Goal: Register for event/course

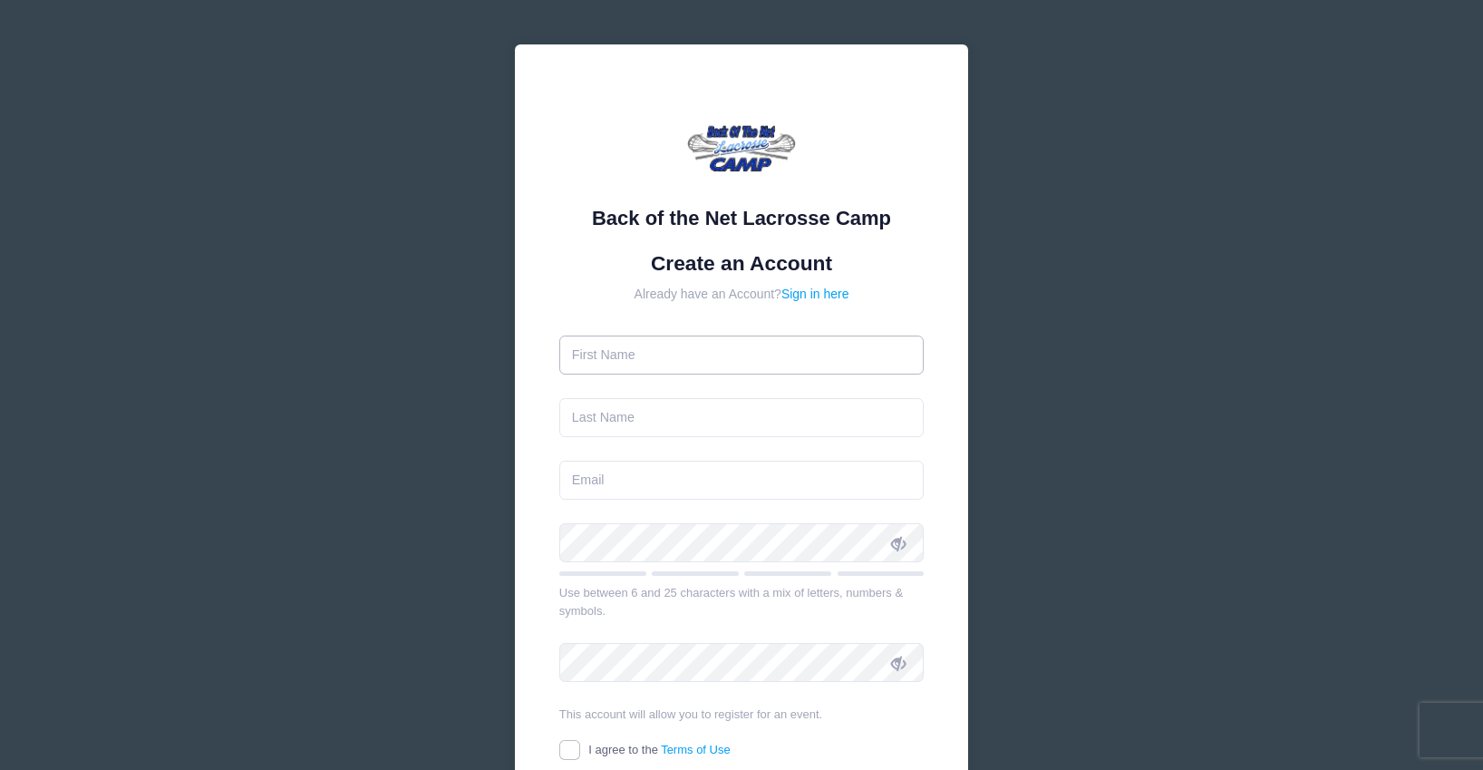
click at [750, 352] on input "text" at bounding box center [741, 354] width 365 height 39
type input "[PERSON_NAME]"
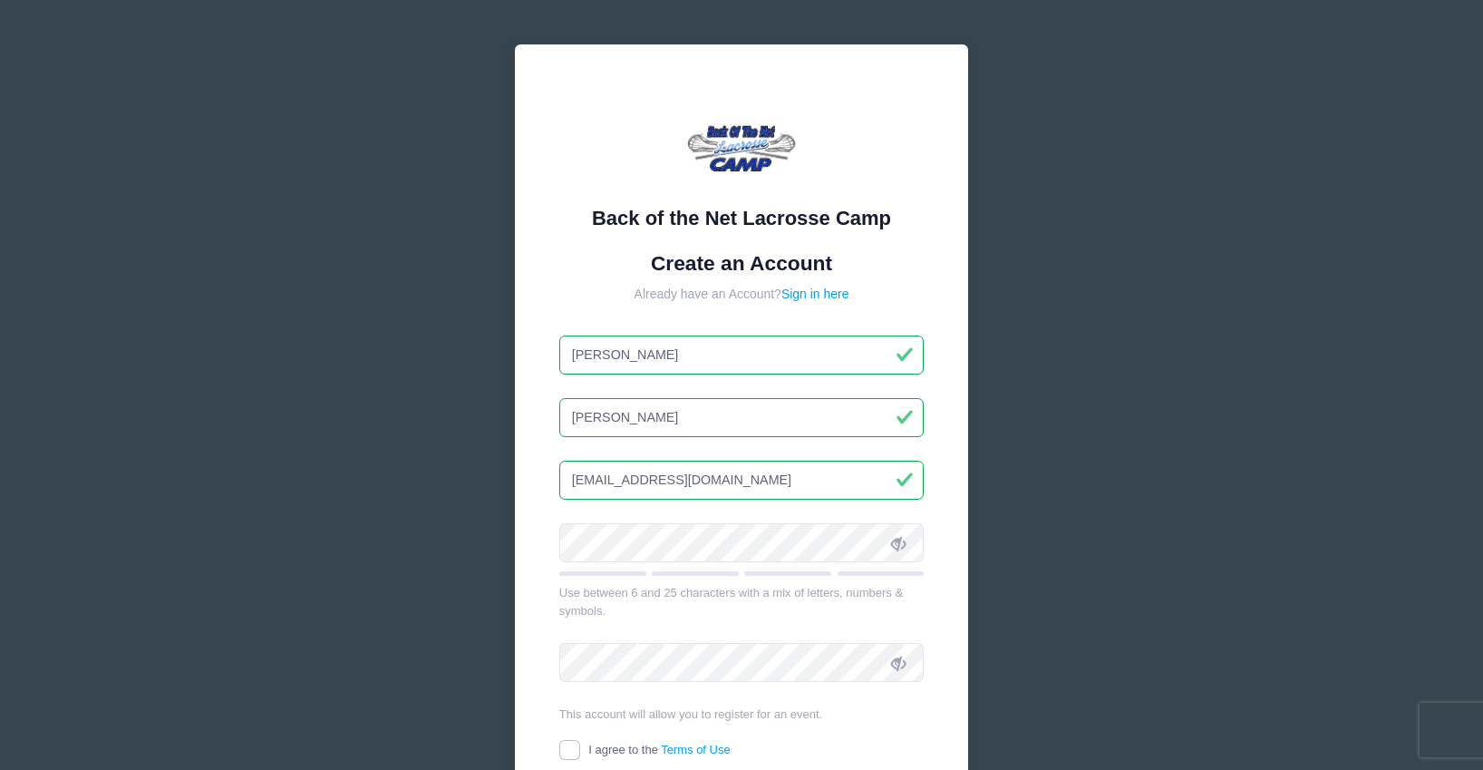
drag, startPoint x: 749, startPoint y: 481, endPoint x: 531, endPoint y: 477, distance: 217.6
click at [531, 477] on div "Back of the Net Lacrosse Camp Create an Account Already have an Account? Sign i…" at bounding box center [741, 471] width 453 height 854
type input "[EMAIL_ADDRESS][DOMAIN_NAME]"
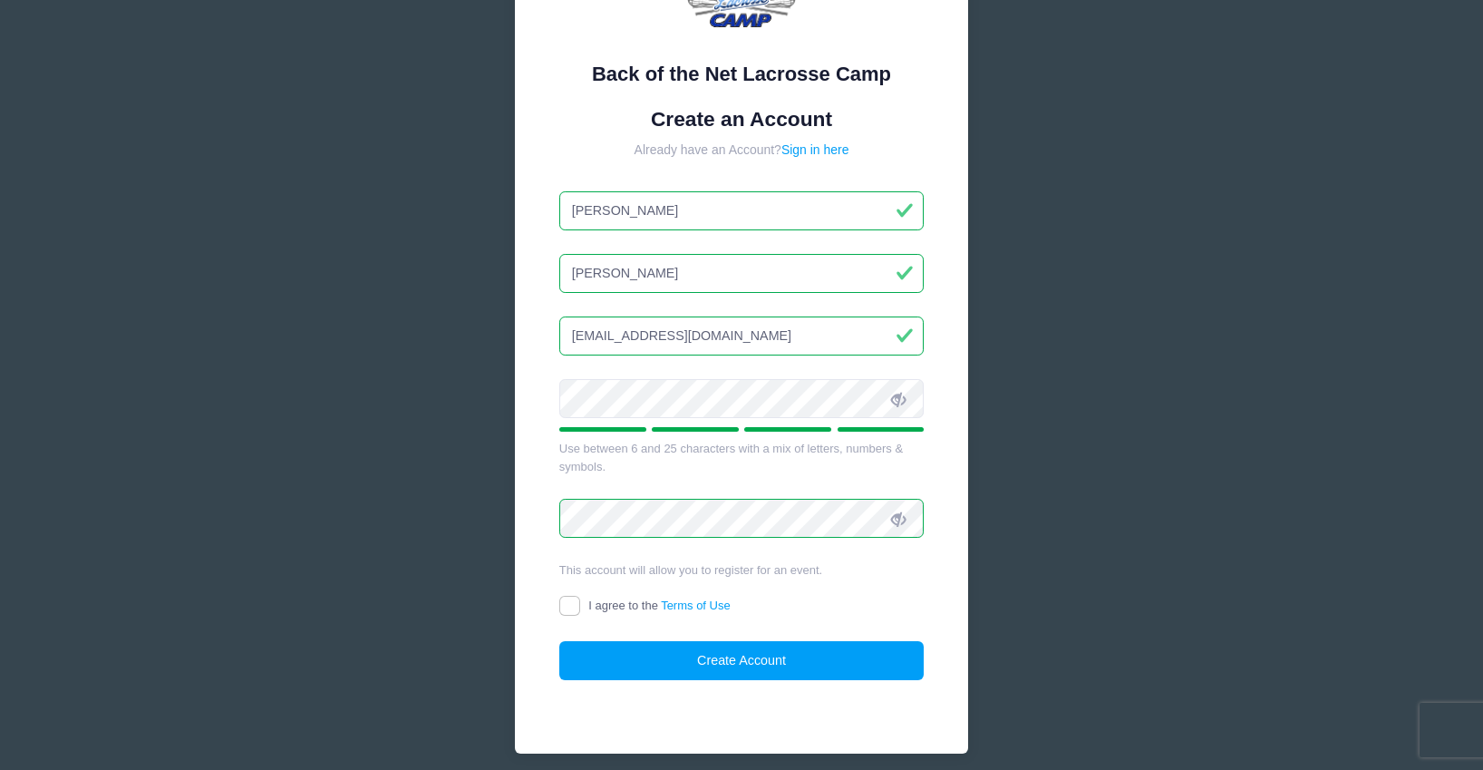
scroll to position [149, 0]
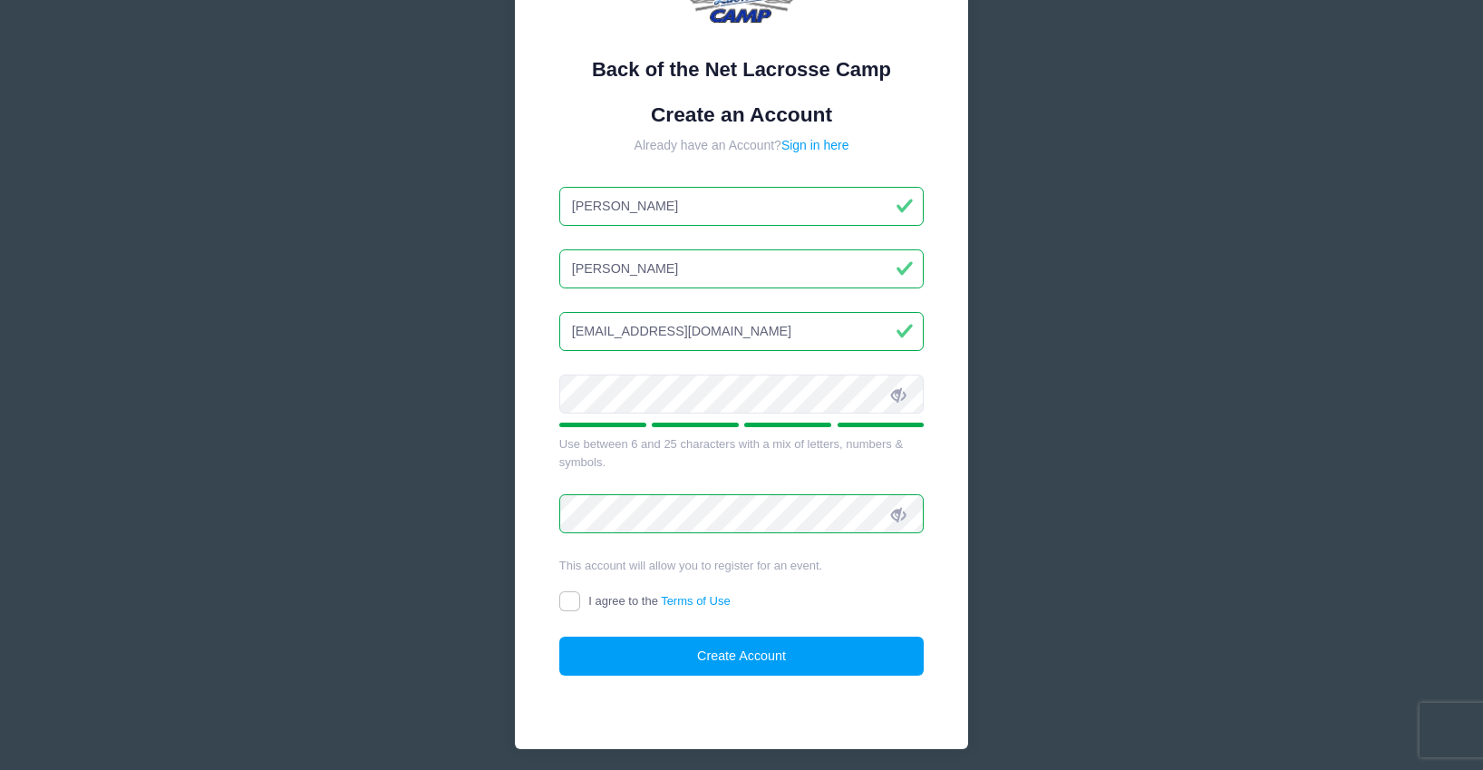
click at [580, 605] on label "I agree to the Terms of Use" at bounding box center [644, 601] width 171 height 19
click at [580, 605] on input "I agree to the Terms of Use" at bounding box center [569, 601] width 21 height 21
checkbox input "true"
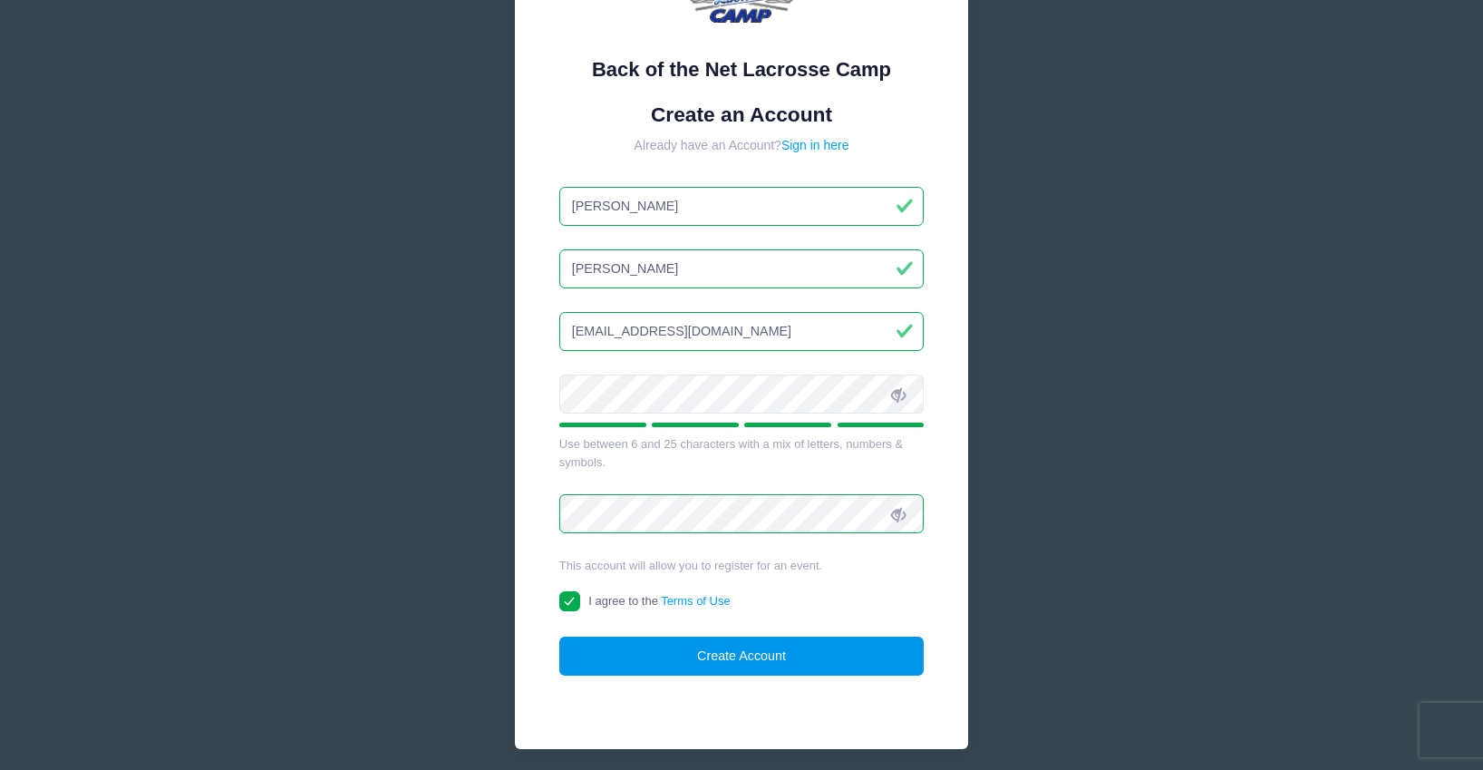
click at [786, 659] on button "Create Account" at bounding box center [741, 655] width 365 height 39
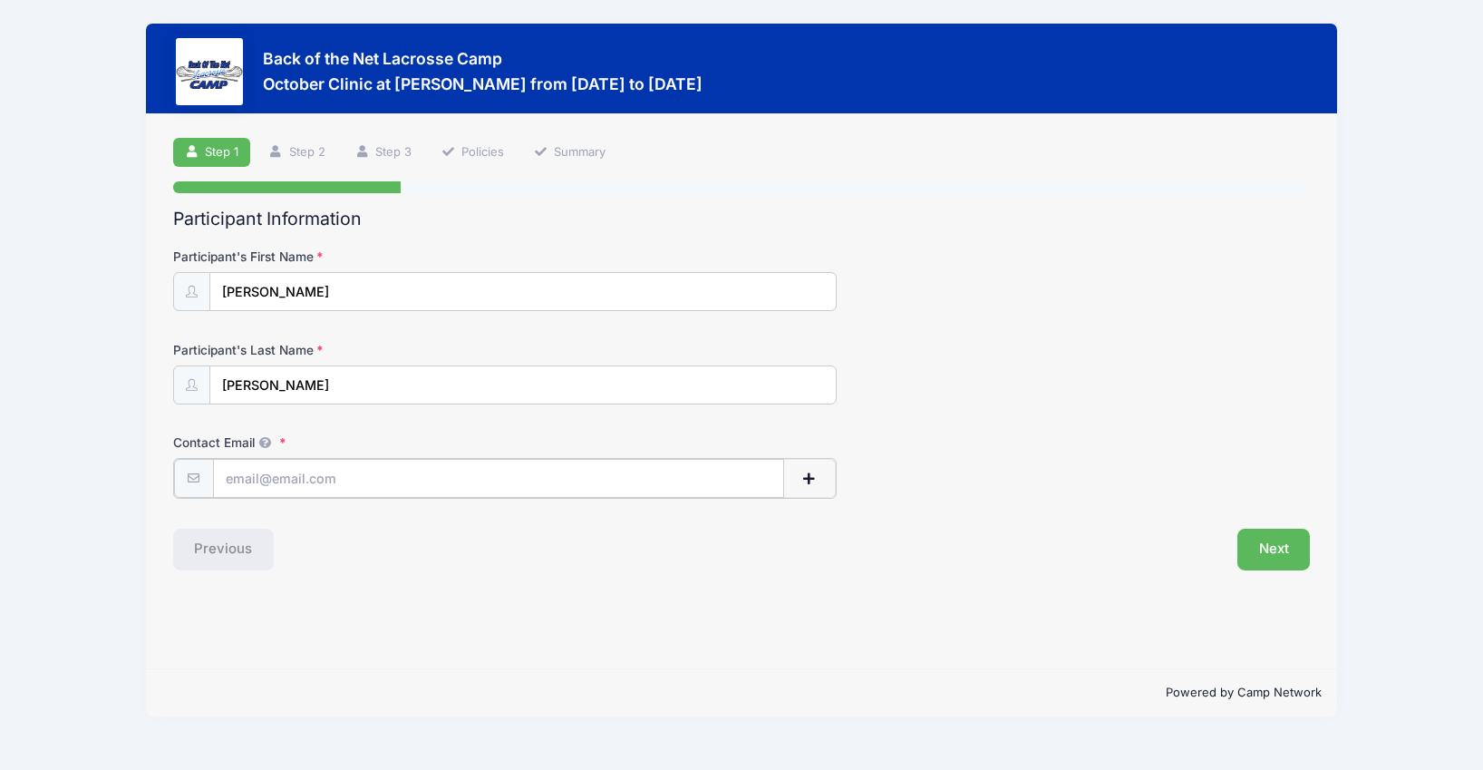
click at [334, 479] on input "Contact Email" at bounding box center [498, 478] width 571 height 39
type input "[EMAIL_ADDRESS][DOMAIN_NAME]"
click at [590, 548] on div "Previous" at bounding box center [452, 548] width 577 height 42
click at [1280, 552] on button "Next" at bounding box center [1273, 548] width 73 height 42
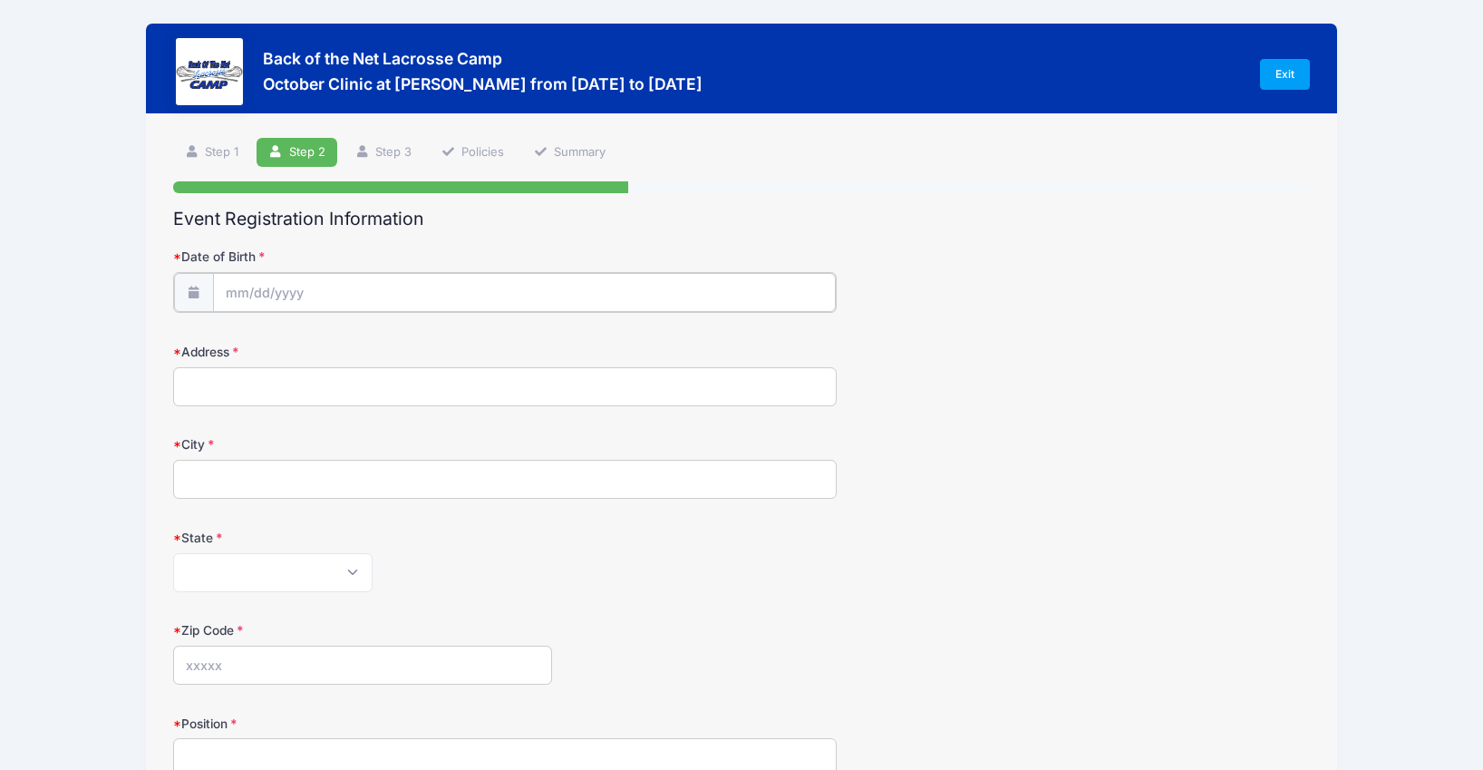
click at [318, 283] on input "Date of Birth" at bounding box center [524, 292] width 623 height 39
click at [325, 342] on select "January February March April May June July August September October November De…" at bounding box center [307, 341] width 81 height 24
select select "7"
click at [267, 329] on select "January February March April May June July August September October November De…" at bounding box center [307, 341] width 81 height 24
click at [374, 336] on input "2025" at bounding box center [383, 339] width 59 height 27
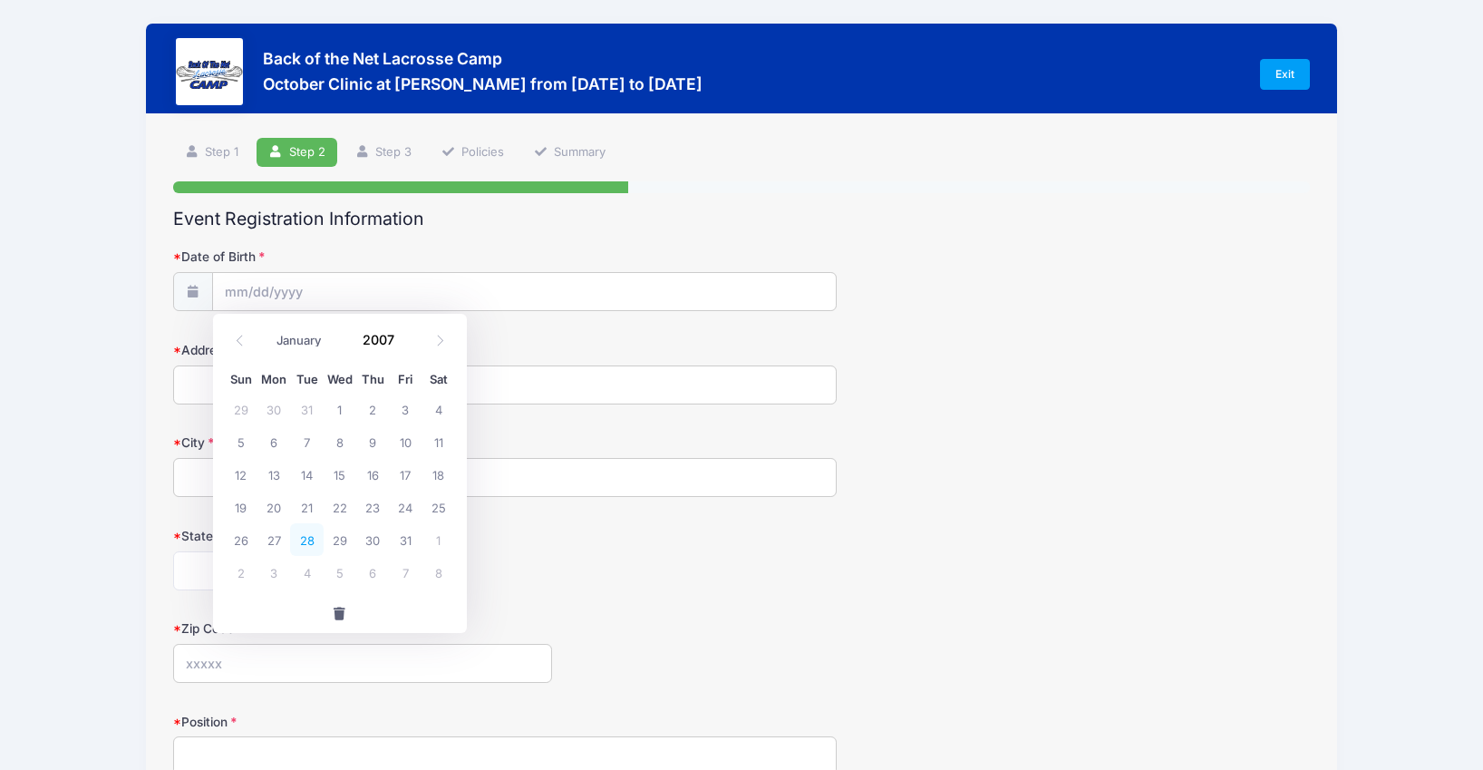
type input "2007"
click at [301, 539] on span "28" at bounding box center [306, 539] width 33 height 33
type input "08/28/2007"
click at [309, 391] on input "Address" at bounding box center [505, 384] width 664 height 39
type input "2107 OVERLOOK CT"
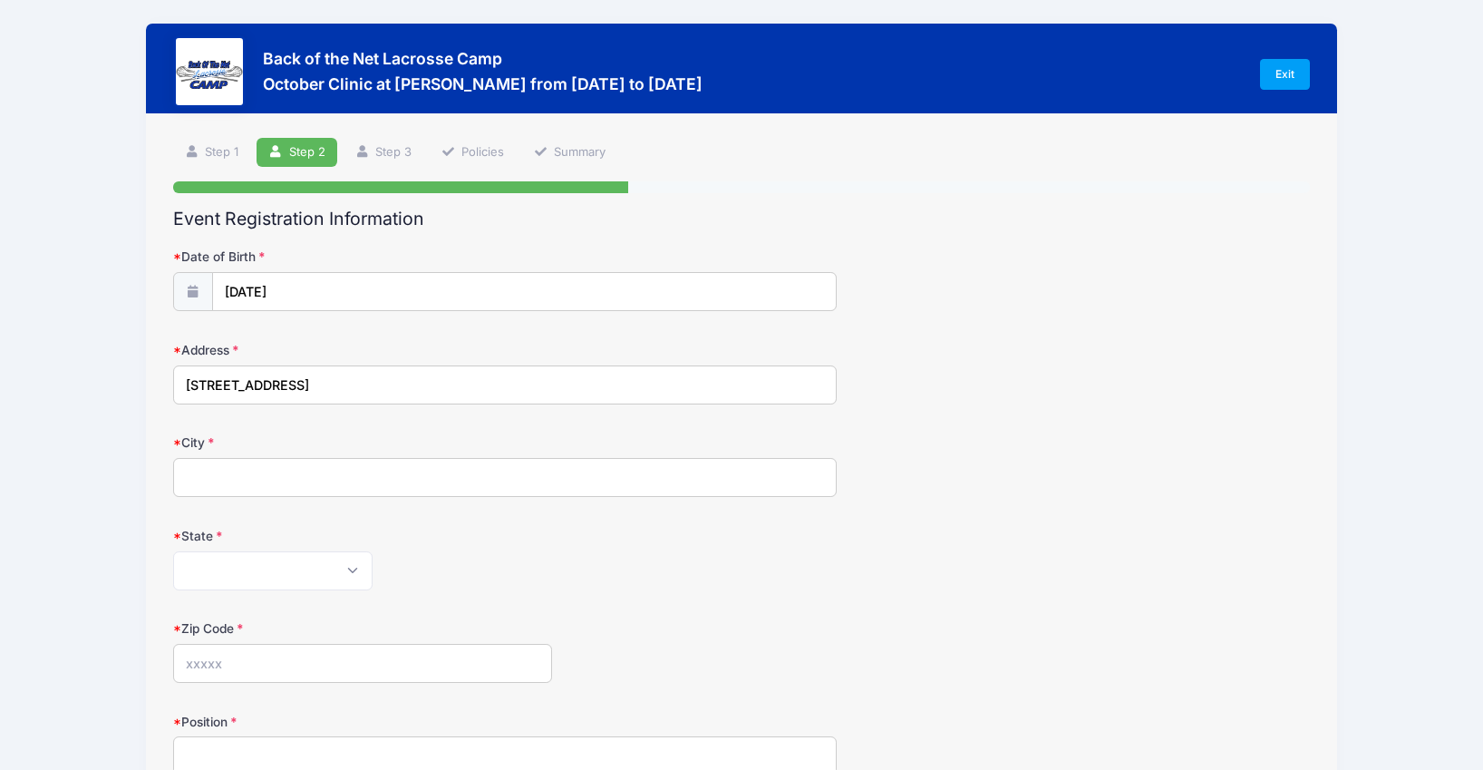
type input "BEL AIR"
select select "MD"
type input "21015"
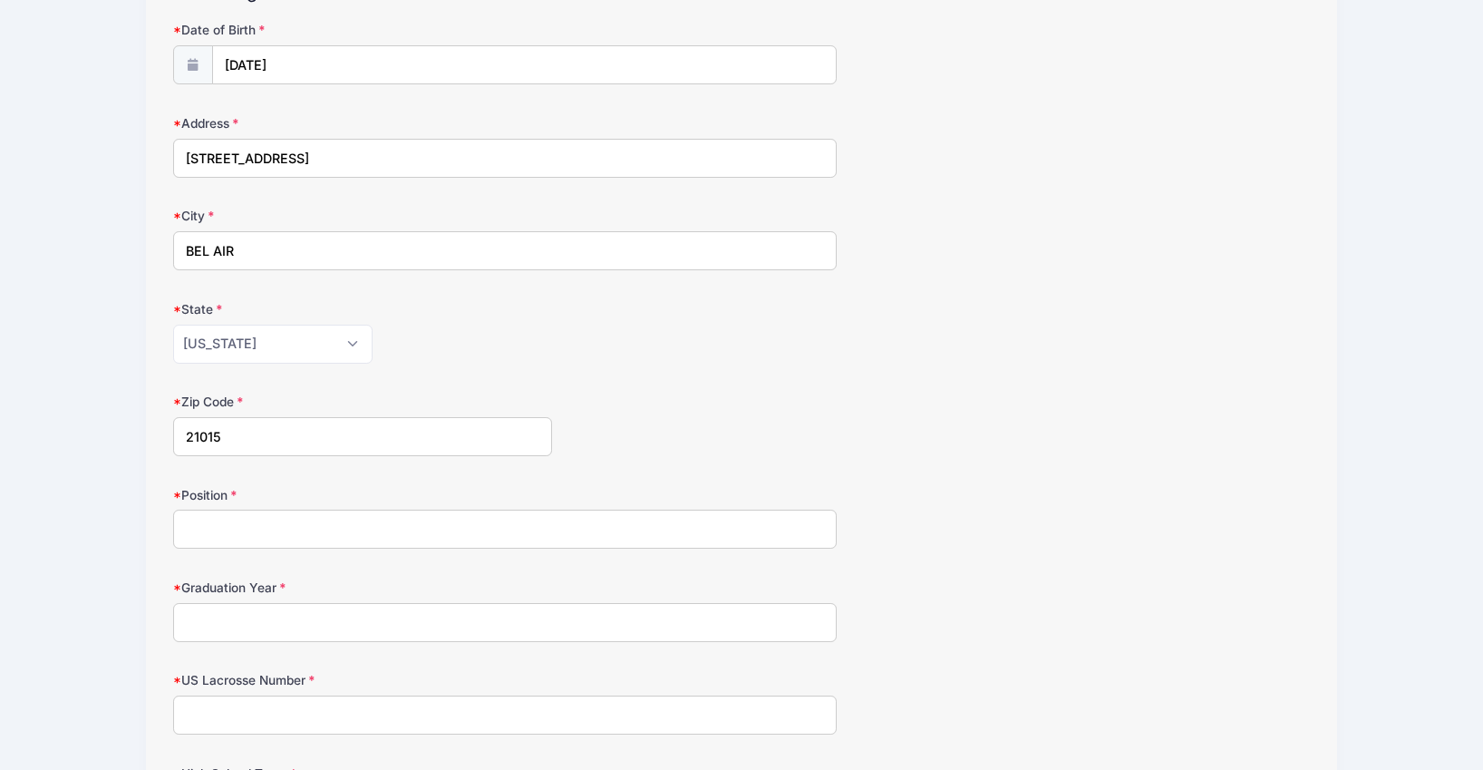
scroll to position [232, 0]
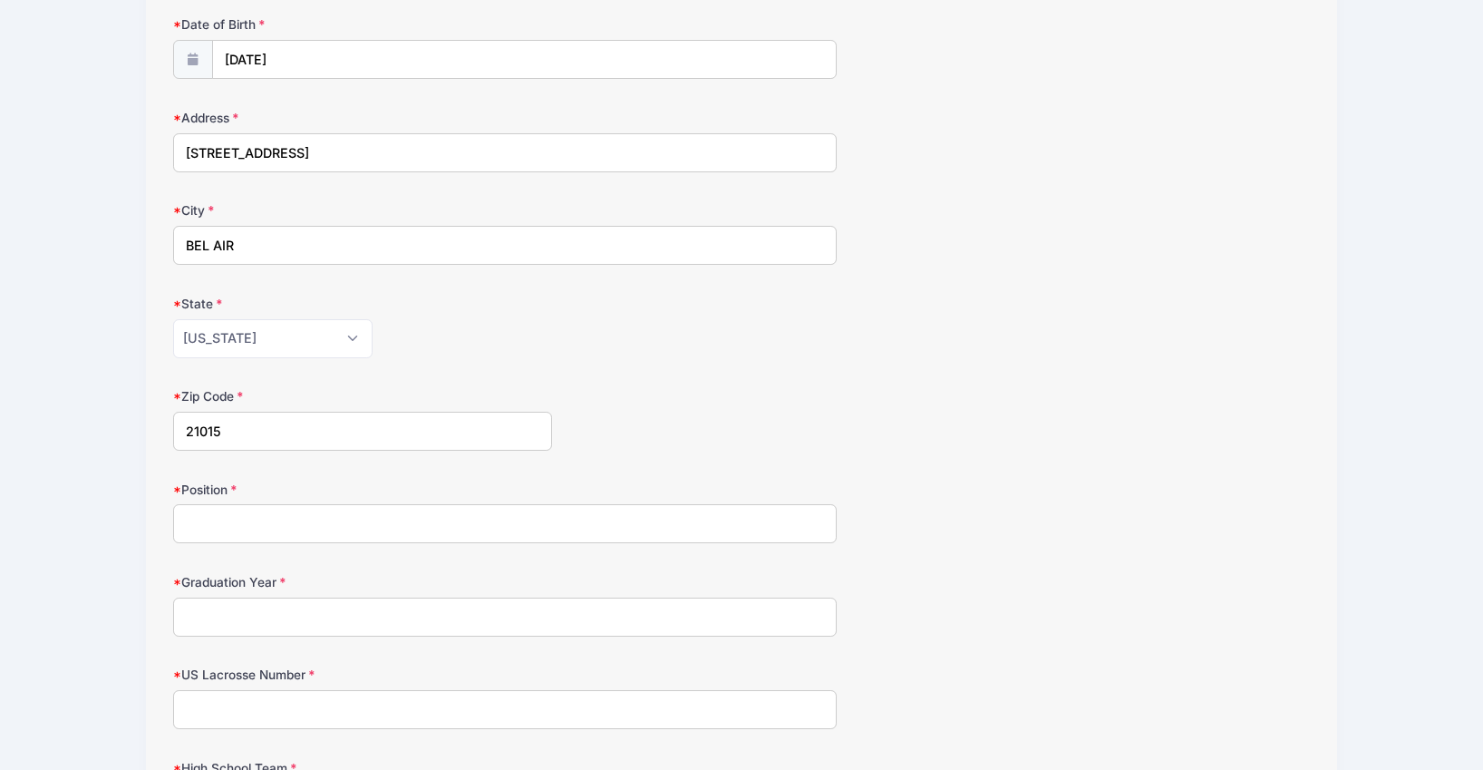
click at [362, 522] on input "Position" at bounding box center [505, 523] width 664 height 39
type input "Attack"
click at [372, 610] on input "Graduation Year" at bounding box center [505, 616] width 664 height 39
type input "2026"
click at [527, 717] on input "US Lacrosse Number" at bounding box center [505, 709] width 664 height 39
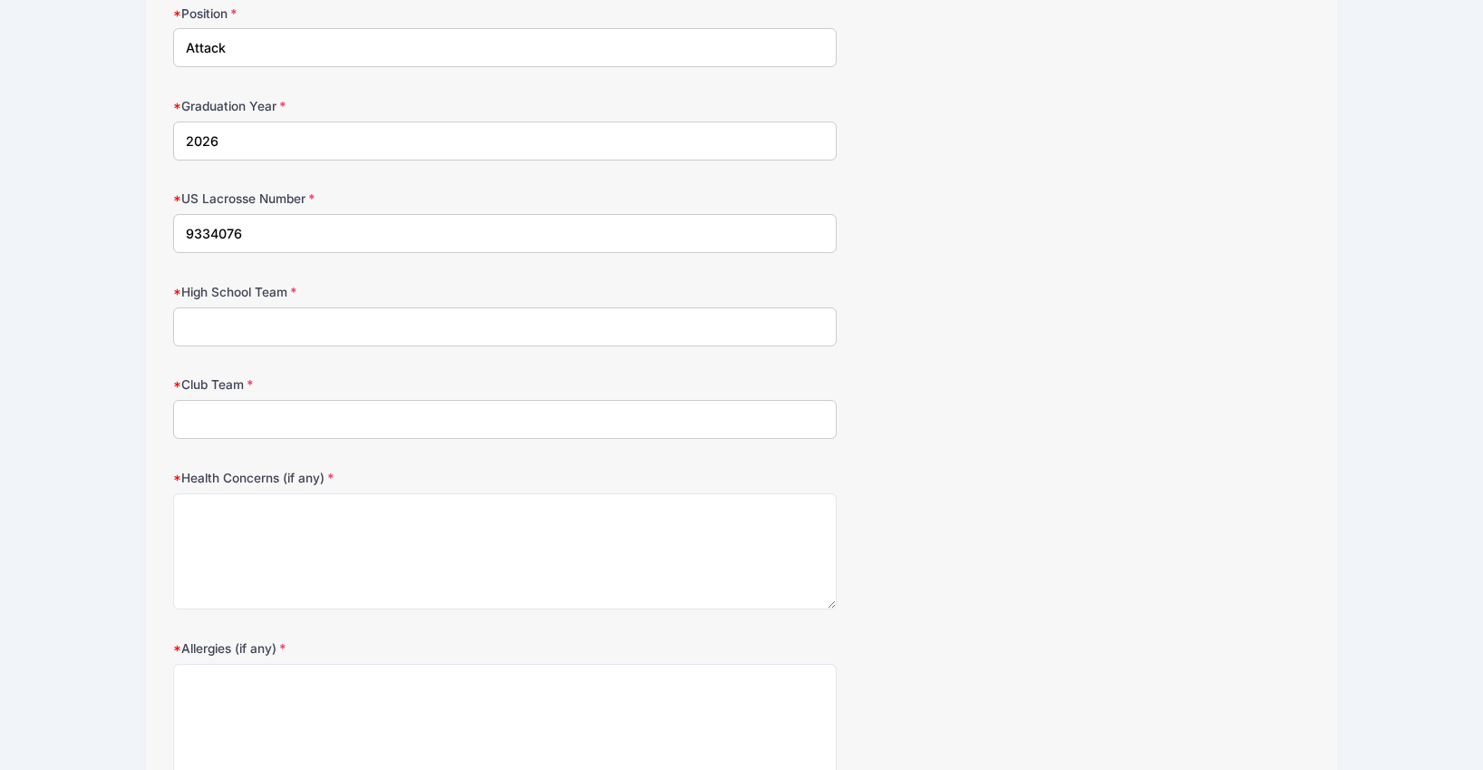
type input "9334076"
click at [335, 325] on input "High School Team" at bounding box center [505, 325] width 664 height 39
type input "Patterson Mill High School"
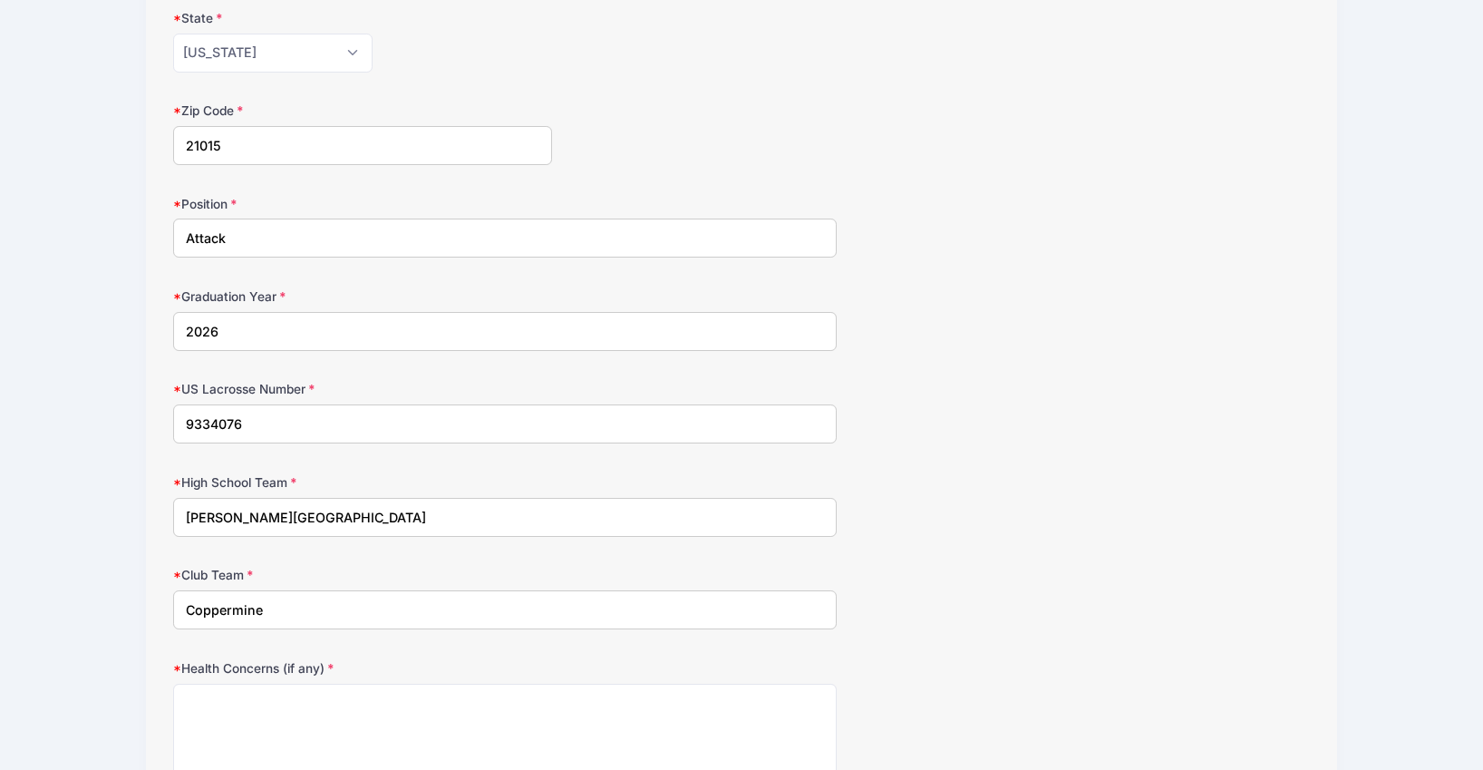
scroll to position [516, 0]
click at [180, 613] on input "Coppermine" at bounding box center [505, 611] width 664 height 39
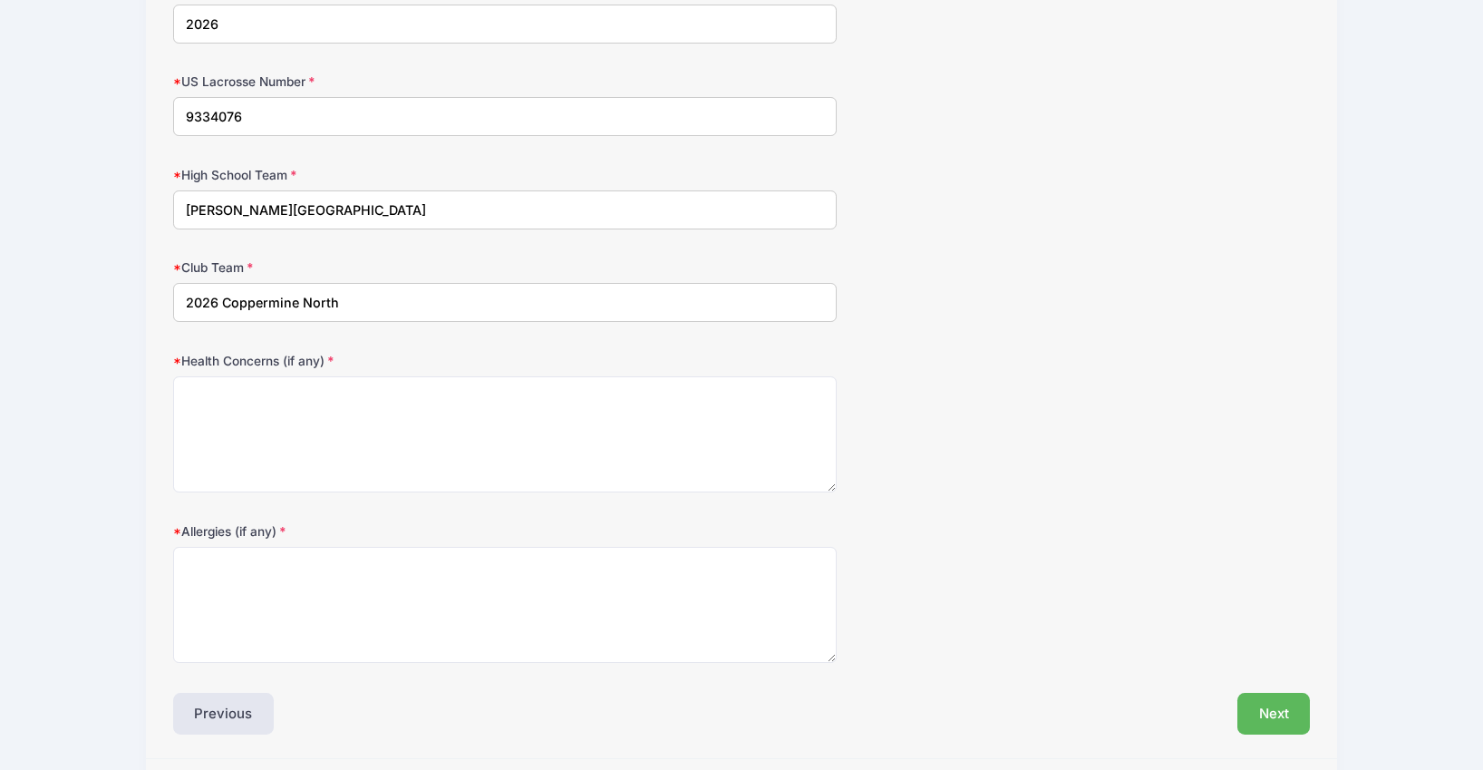
scroll to position [828, 0]
type input "2026 Coppermine North"
click at [401, 441] on textarea "Health Concerns (if any)" at bounding box center [505, 432] width 664 height 117
type textarea "NA"
click at [400, 588] on textarea "Allergies (if any)" at bounding box center [505, 602] width 664 height 117
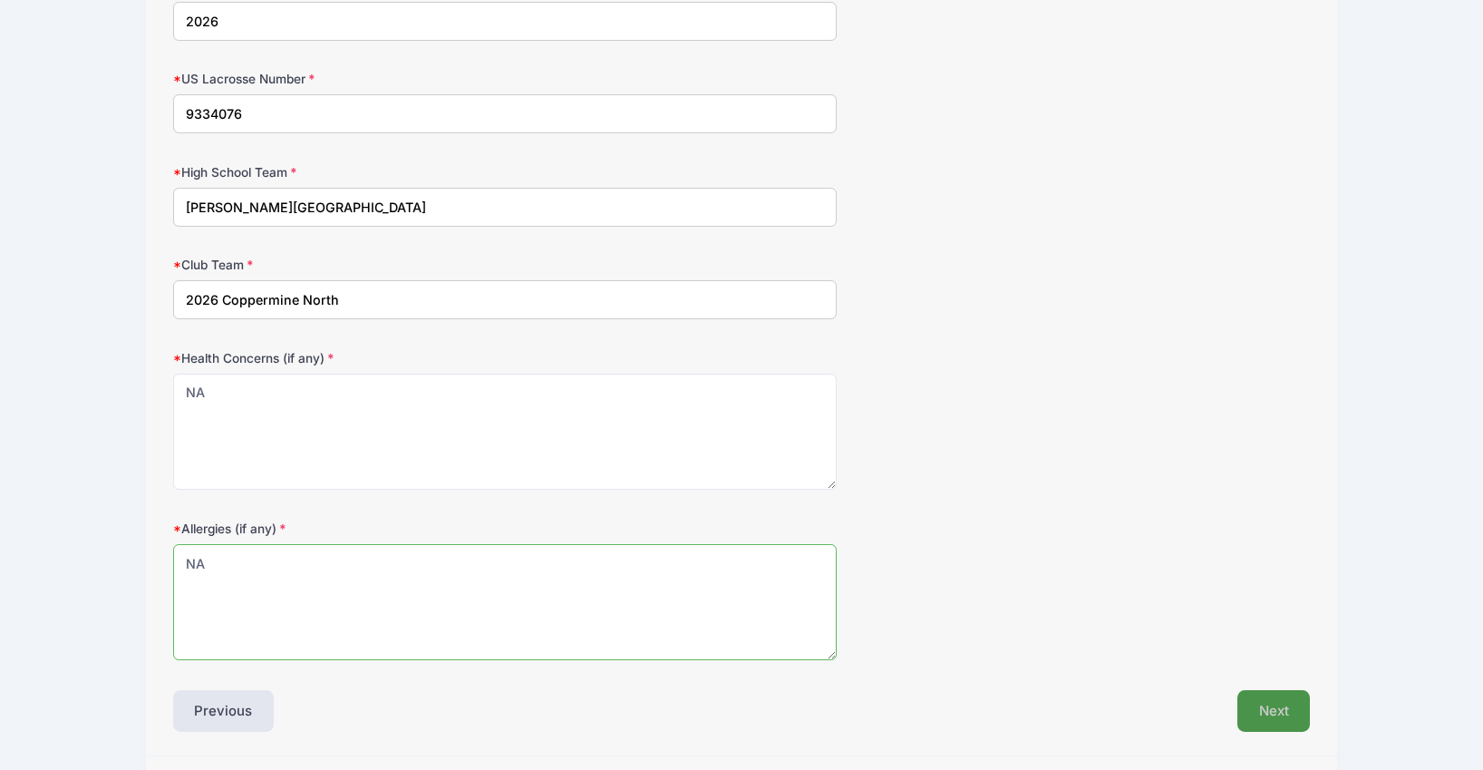
type textarea "NA"
click at [1279, 713] on button "Next" at bounding box center [1273, 711] width 73 height 42
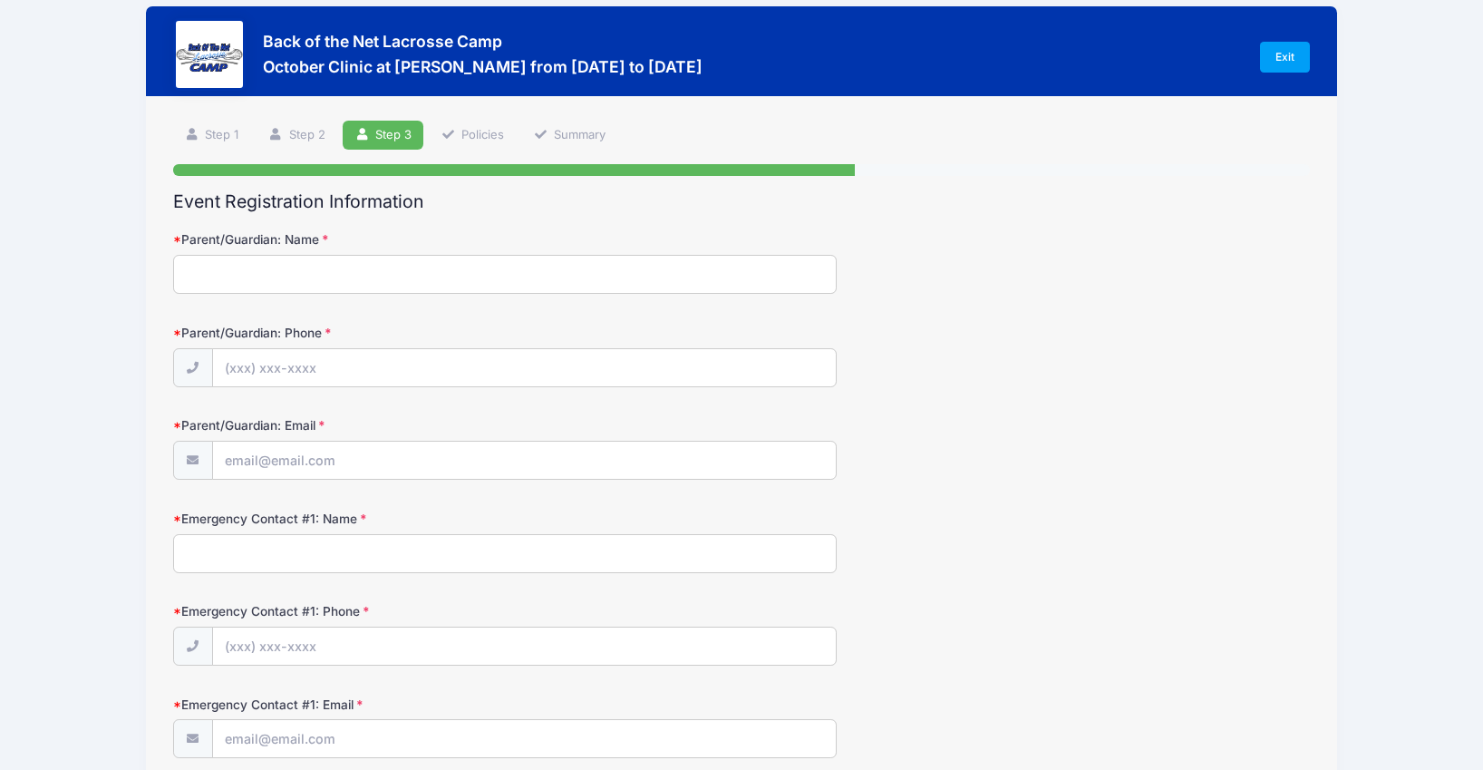
scroll to position [0, 0]
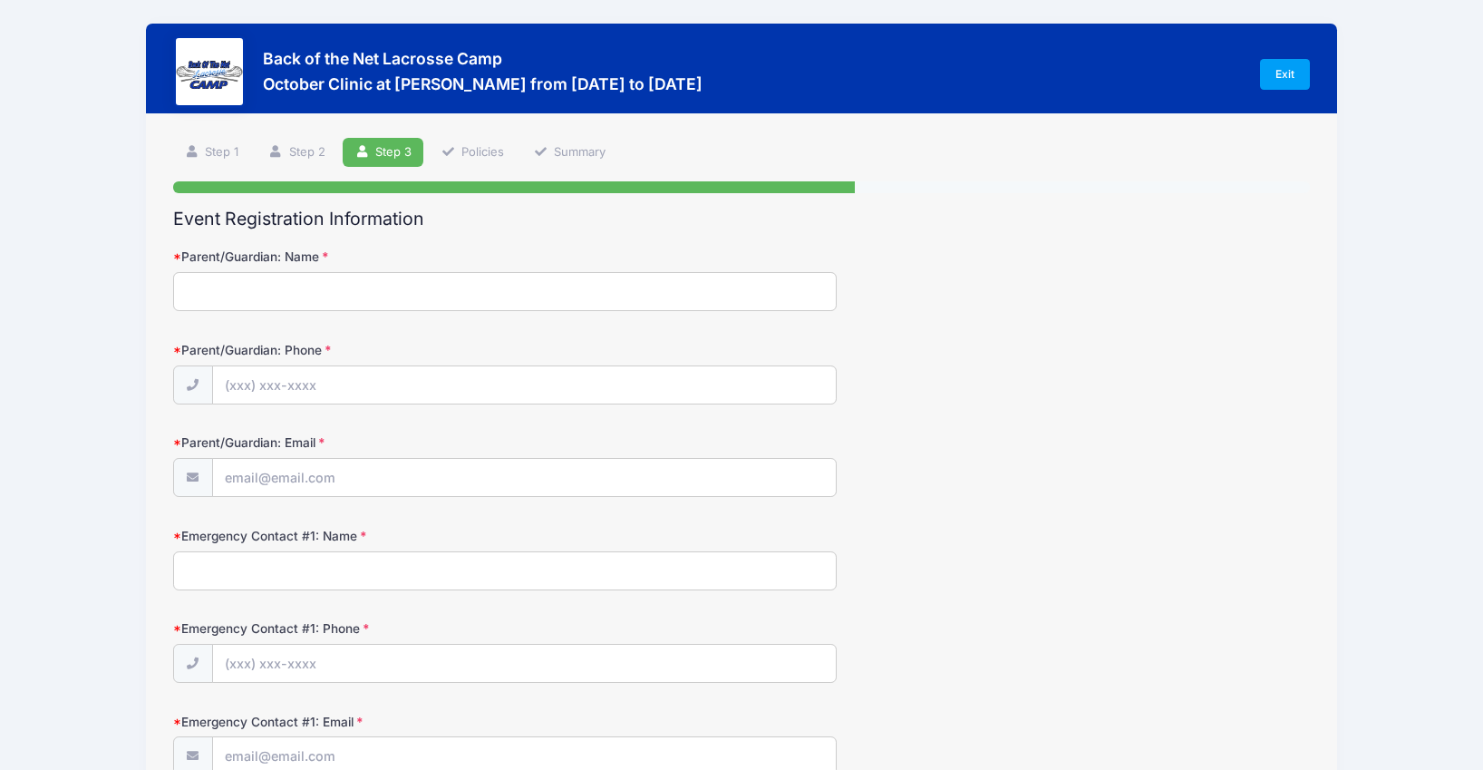
click at [415, 285] on input "Parent/Guardian: Name" at bounding box center [505, 291] width 664 height 39
type input "Lindsay Crain"
click at [384, 385] on input "Parent/Guardian: Phone" at bounding box center [524, 385] width 623 height 39
type input "(443) 421-3040"
click at [395, 480] on input "Parent/Guardian: Email" at bounding box center [524, 478] width 623 height 39
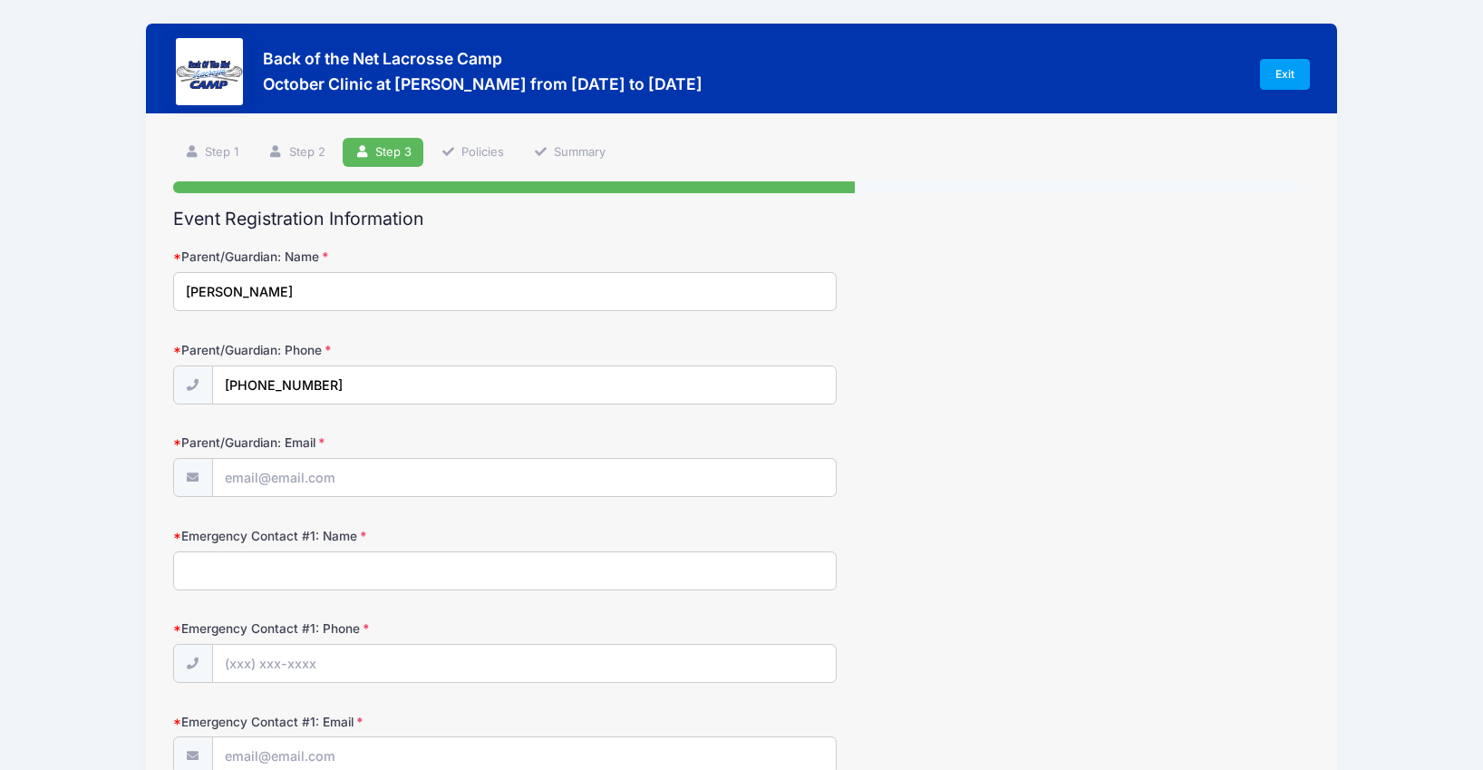
click at [395, 536] on label "Emergency Contact #1: Name" at bounding box center [362, 536] width 379 height 18
click at [395, 551] on input "Emergency Contact #1: Name" at bounding box center [505, 570] width 664 height 39
click at [342, 478] on input "Parent/Guardian: Email" at bounding box center [524, 478] width 623 height 39
type input "LINDSAYC@COMCAST.NET"
type input "(443) 421-3040"
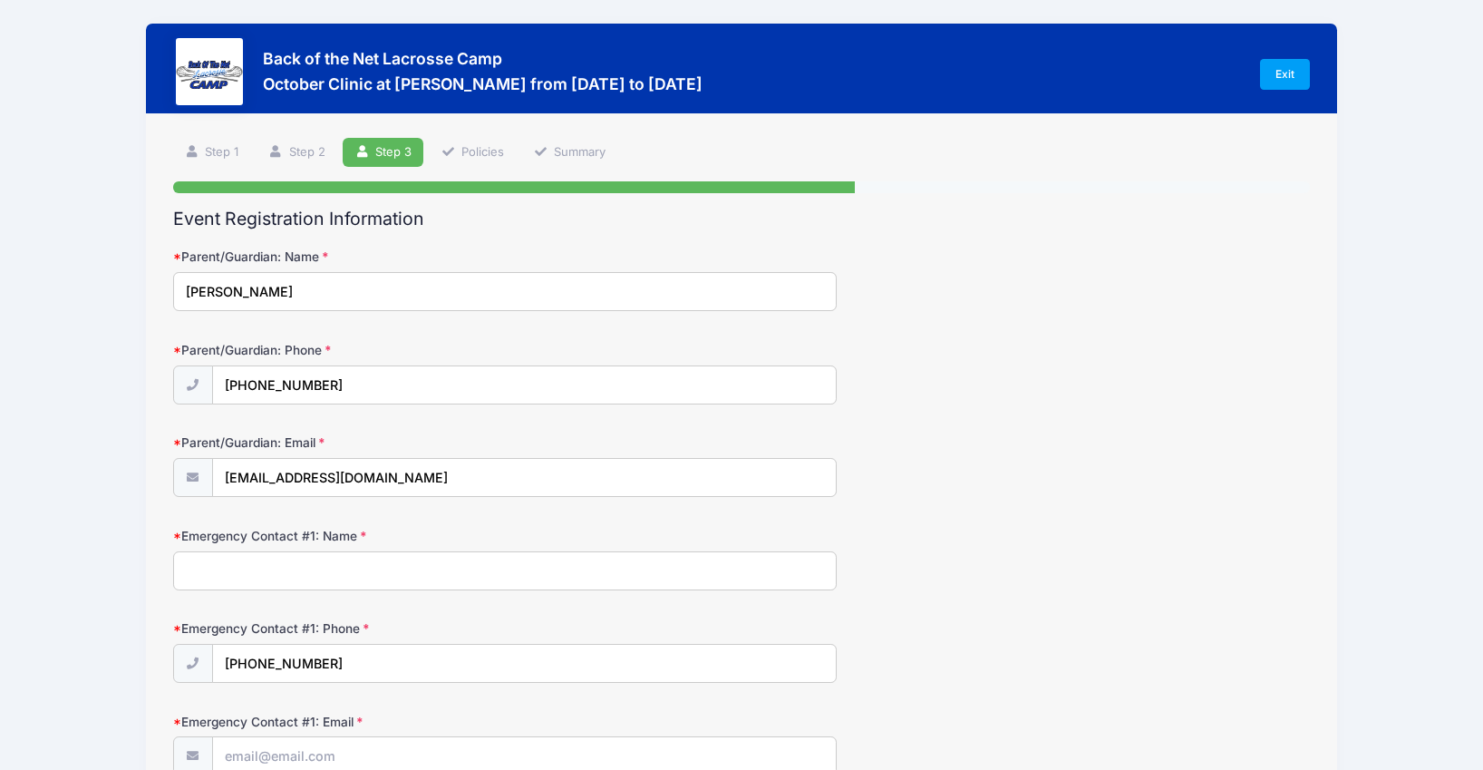
click at [415, 567] on input "Emergency Contact #1: Name" at bounding box center [505, 570] width 664 height 39
type input "l"
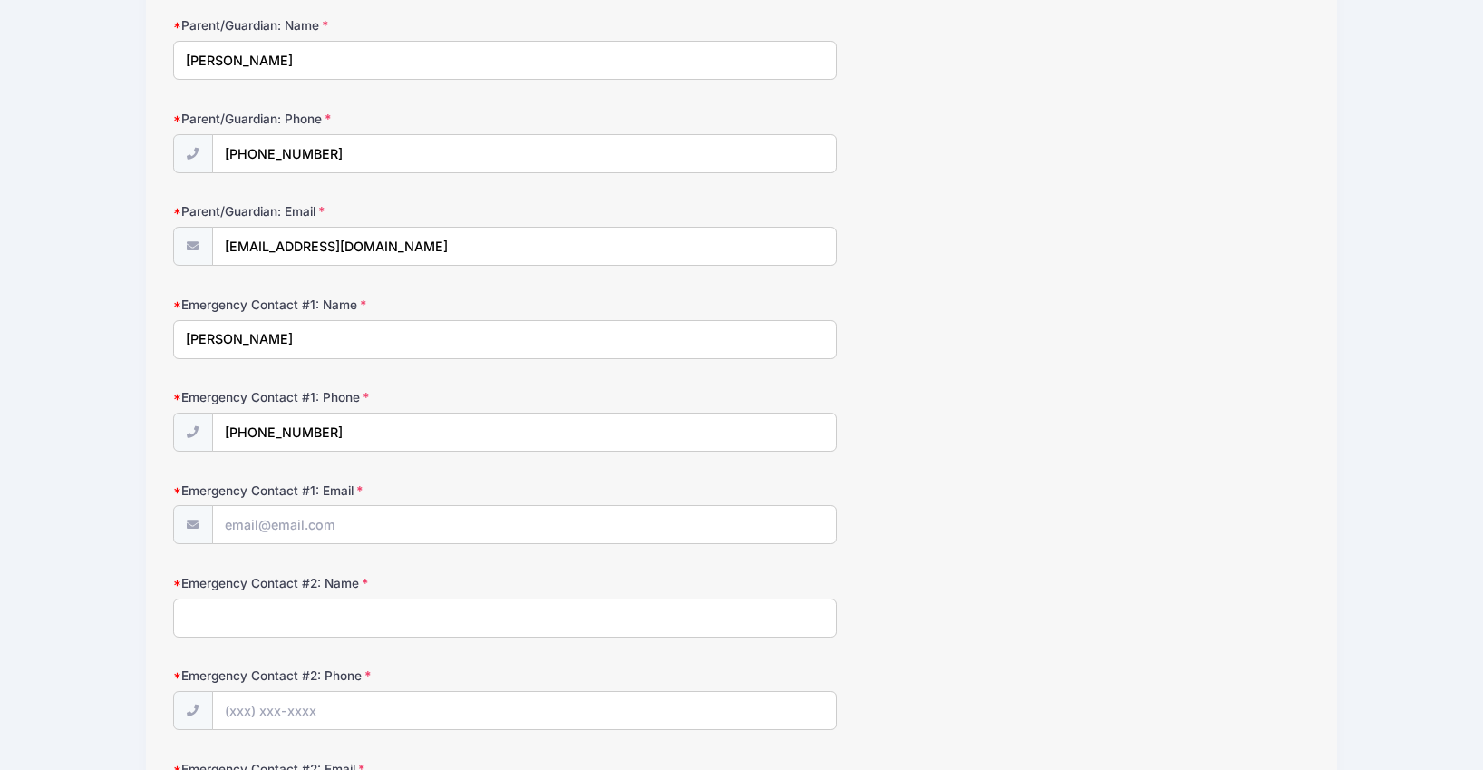
scroll to position [208, 0]
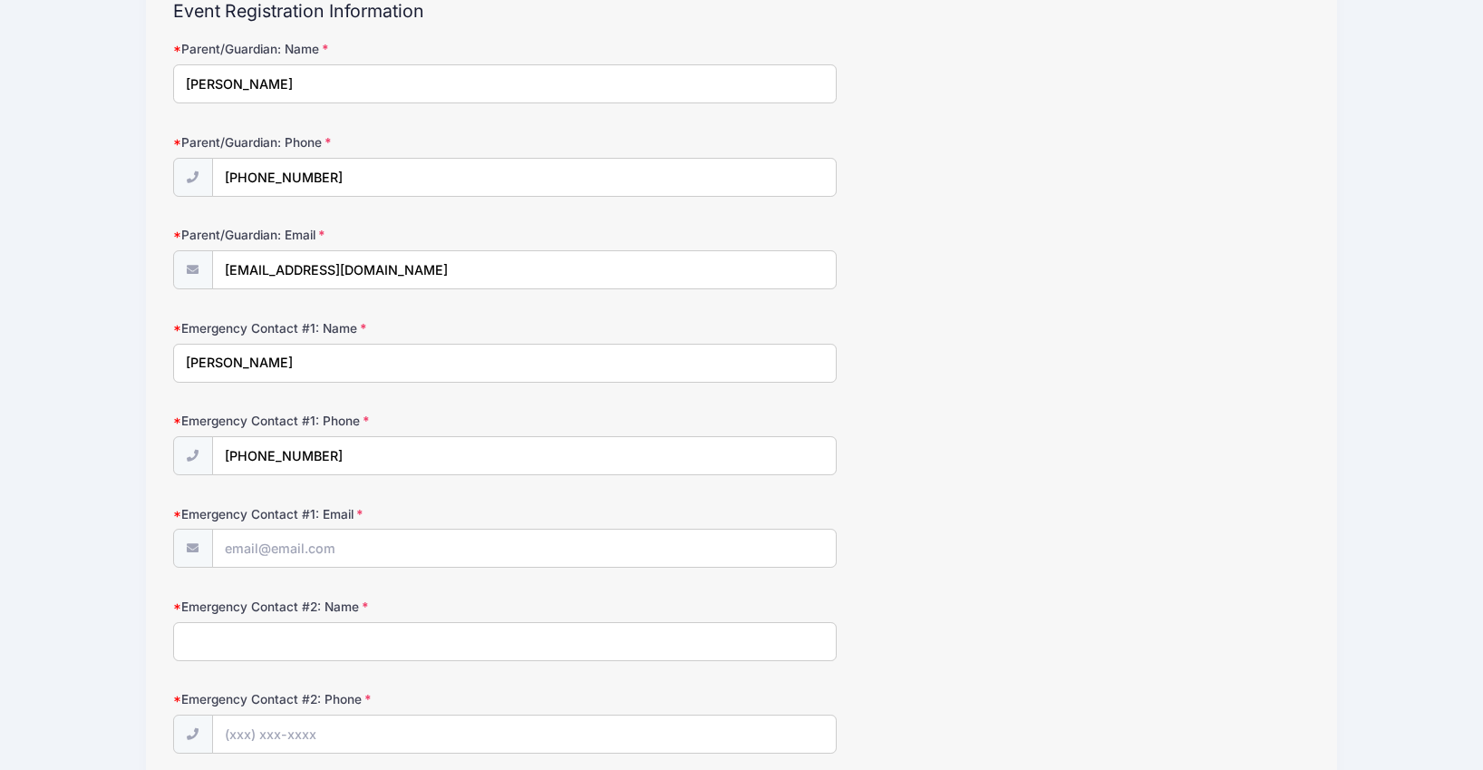
type input "Lindsay Crain"
click at [440, 548] on input "Emergency Contact #1: Email" at bounding box center [524, 548] width 623 height 39
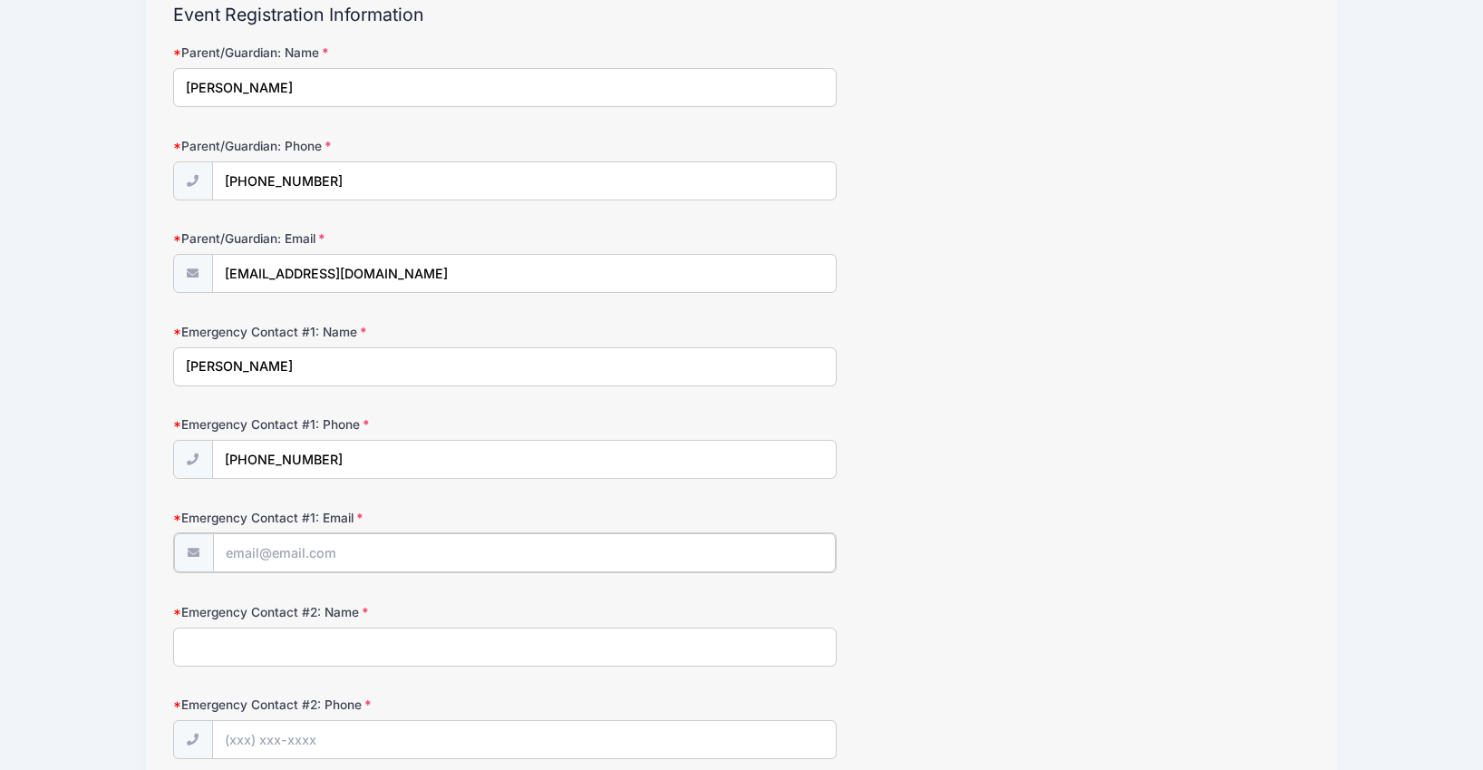
click at [383, 549] on input "Emergency Contact #1: Email" at bounding box center [524, 552] width 623 height 39
type input "LINDSAYC@COMCAST.NET"
click at [396, 645] on input "Emergency Contact #2: Name" at bounding box center [505, 645] width 664 height 39
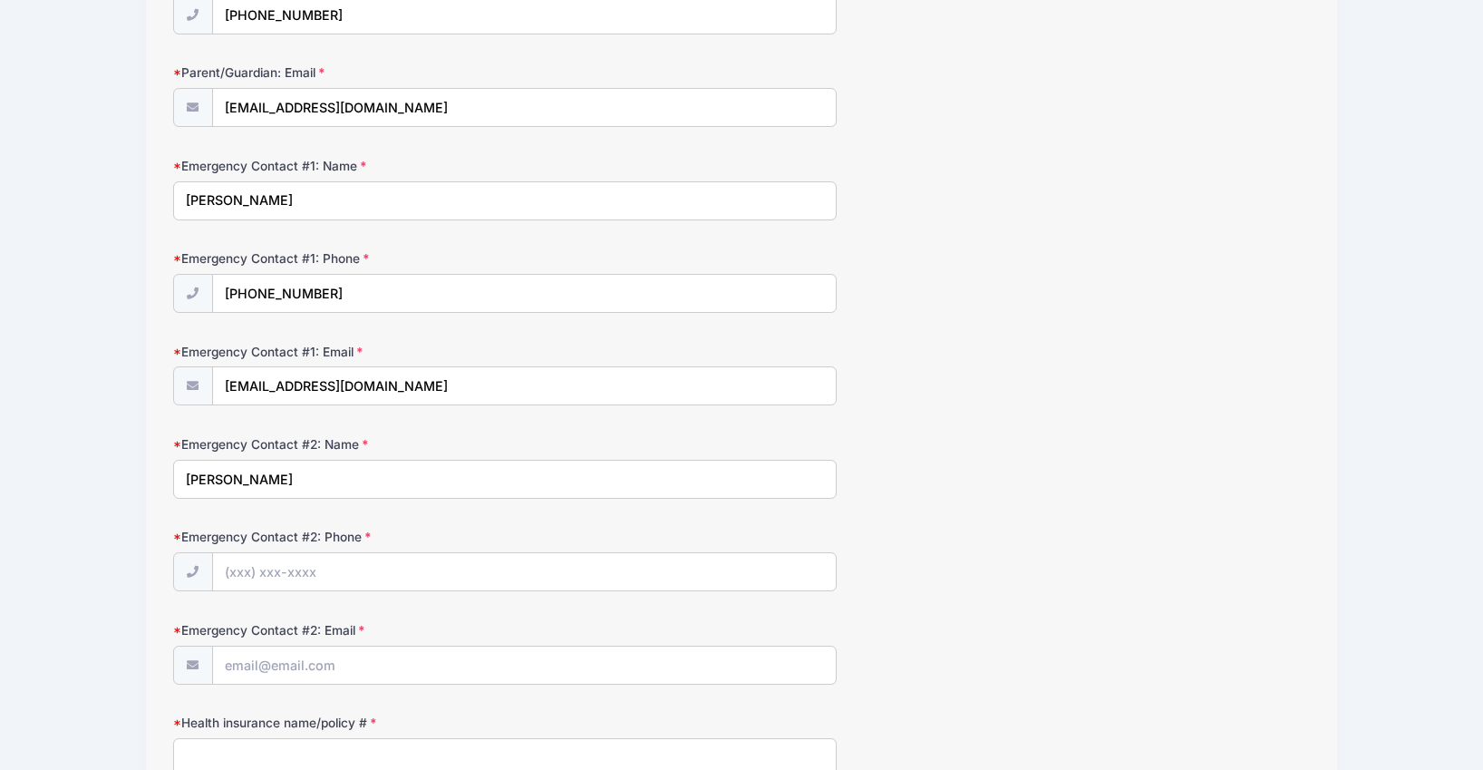
scroll to position [371, 0]
type input "Sean Crain"
click at [344, 565] on input "Emergency Contact #2: Phone" at bounding box center [524, 571] width 623 height 39
type input "(443) 421-2963"
click at [465, 671] on input "Emergency Contact #2: Email" at bounding box center [524, 664] width 623 height 39
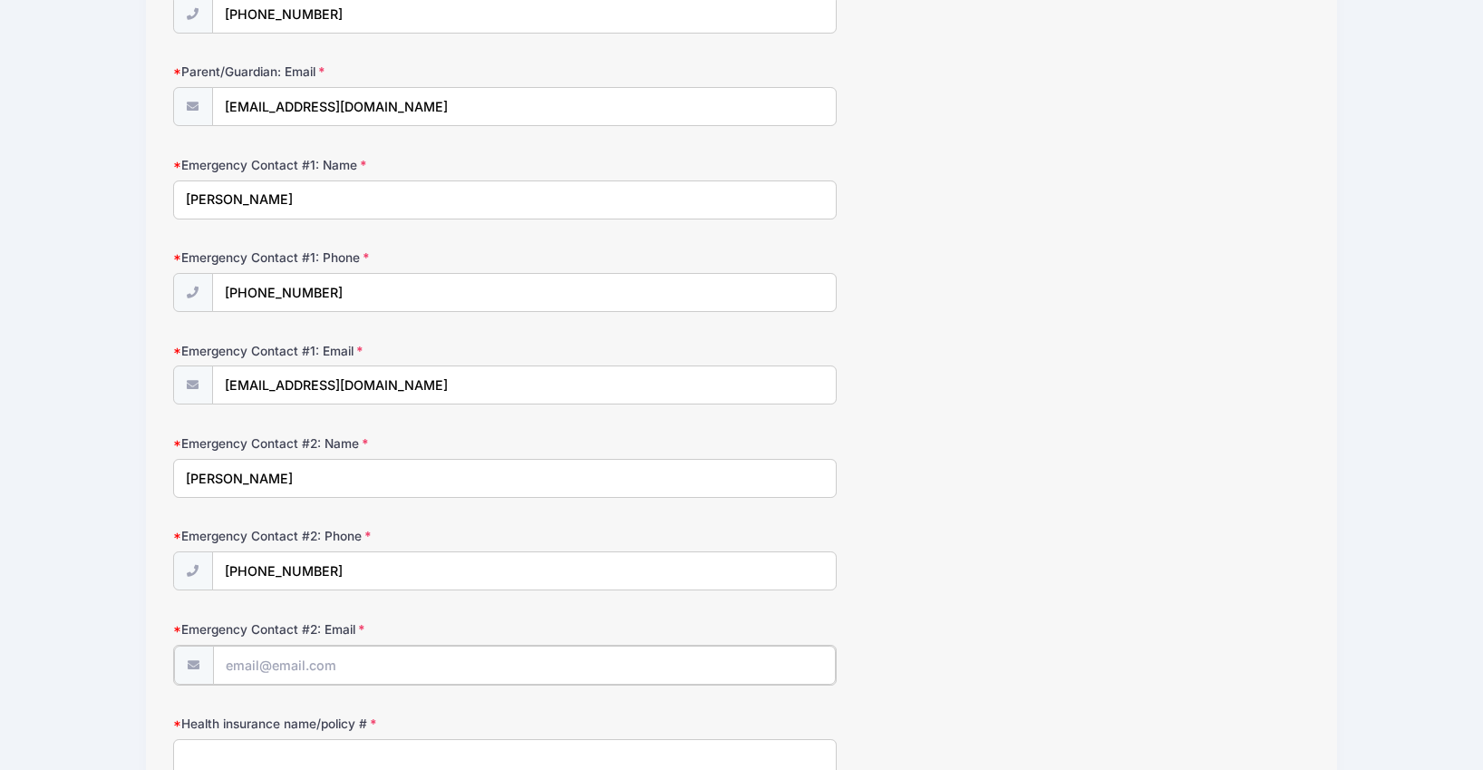
type input "scrain@comcast.net"
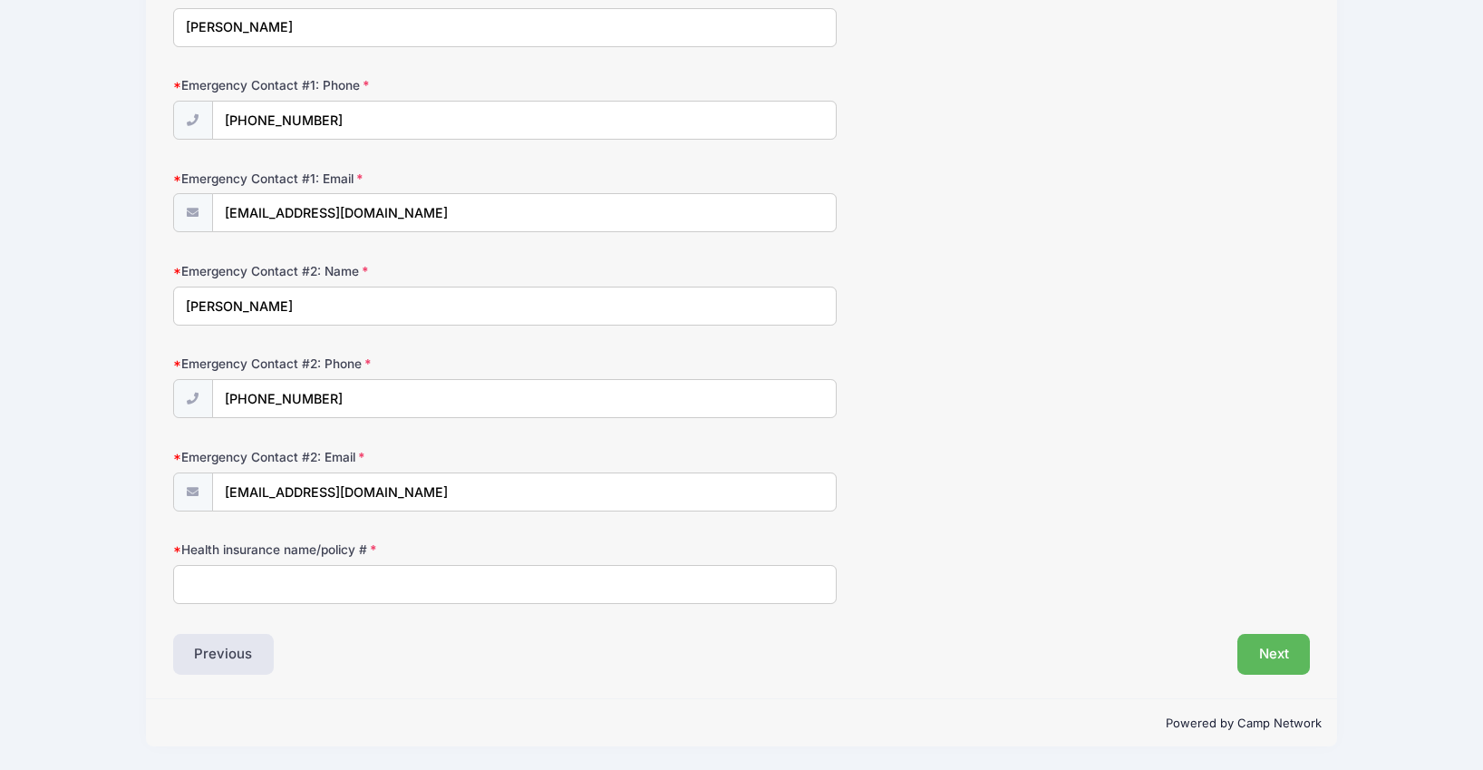
scroll to position [543, 0]
click at [499, 577] on input "Health insurance name/policy #" at bounding box center [505, 584] width 664 height 39
type input "W290480980"
click at [1257, 647] on button "Next" at bounding box center [1273, 655] width 73 height 42
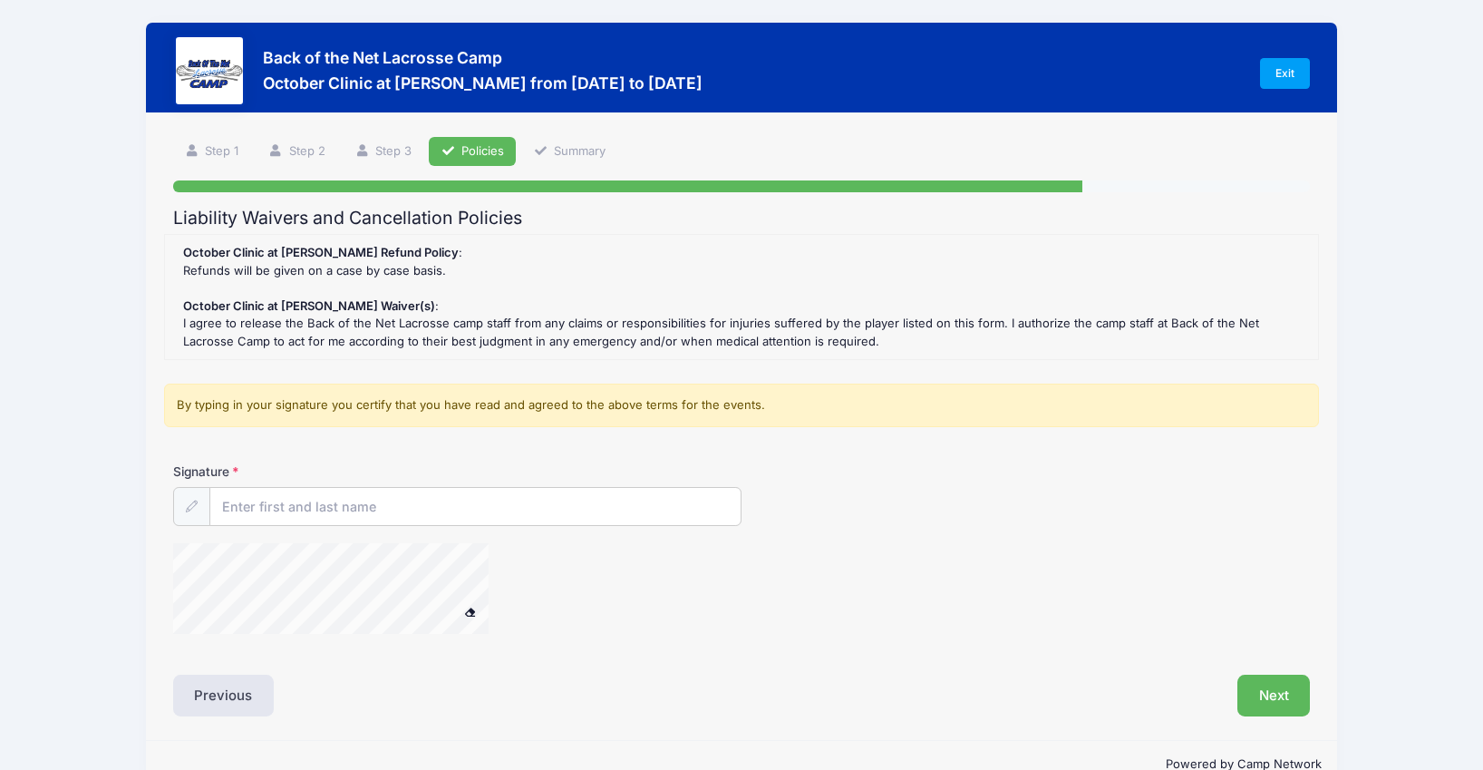
scroll to position [0, 0]
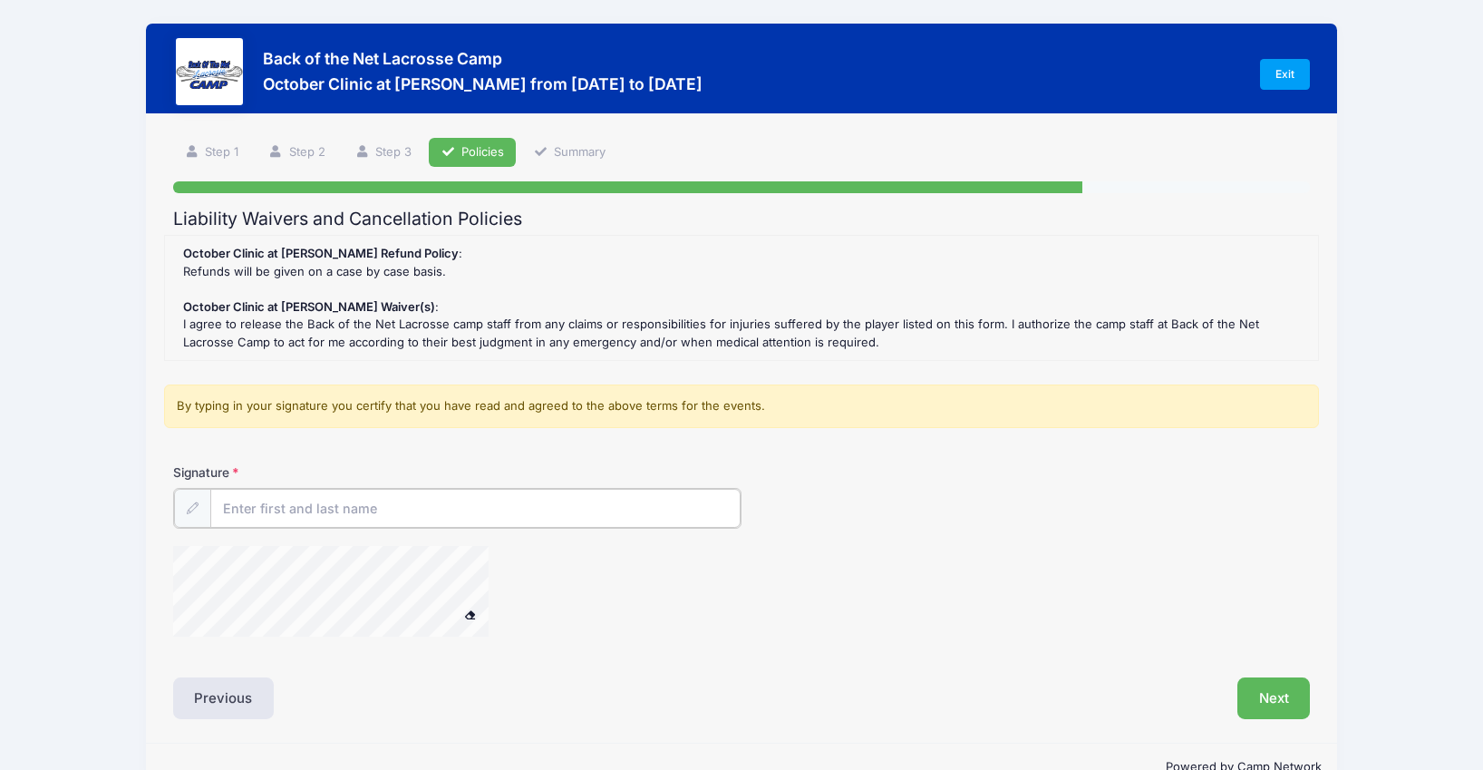
click at [552, 519] on input "Signature" at bounding box center [475, 508] width 530 height 39
drag, startPoint x: 503, startPoint y: 511, endPoint x: 170, endPoint y: 487, distance: 333.6
click at [170, 487] on div "Signature Lindsay Crain" at bounding box center [741, 558] width 1155 height 190
click at [463, 622] on div at bounding box center [354, 594] width 363 height 96
type input "Riley Crain"
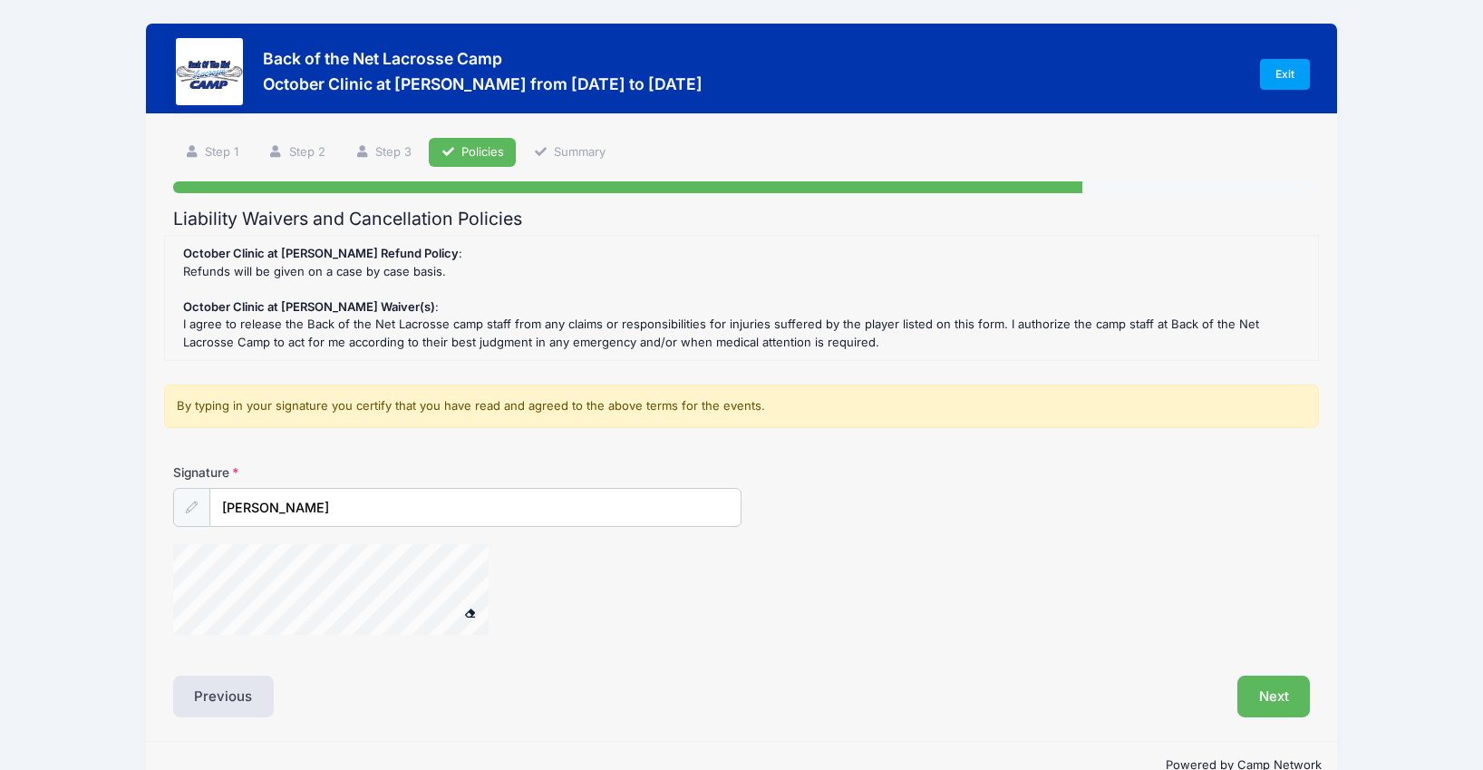
click at [469, 615] on span at bounding box center [469, 612] width 13 height 10
click at [469, 608] on span at bounding box center [469, 612] width 13 height 10
click at [464, 609] on span at bounding box center [469, 612] width 13 height 10
click at [500, 602] on div at bounding box center [354, 592] width 363 height 96
click at [1284, 688] on button "Next" at bounding box center [1273, 696] width 73 height 42
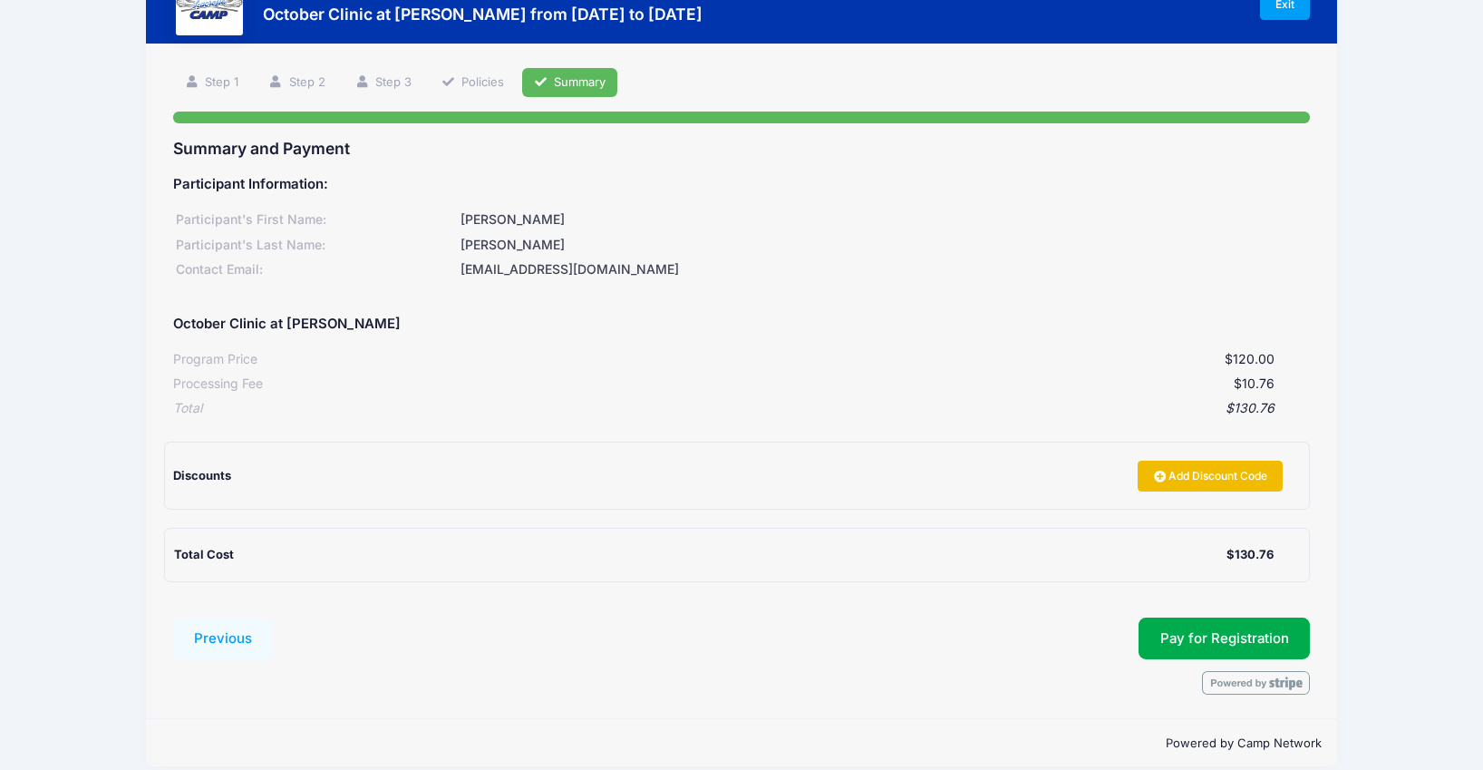
scroll to position [90, 0]
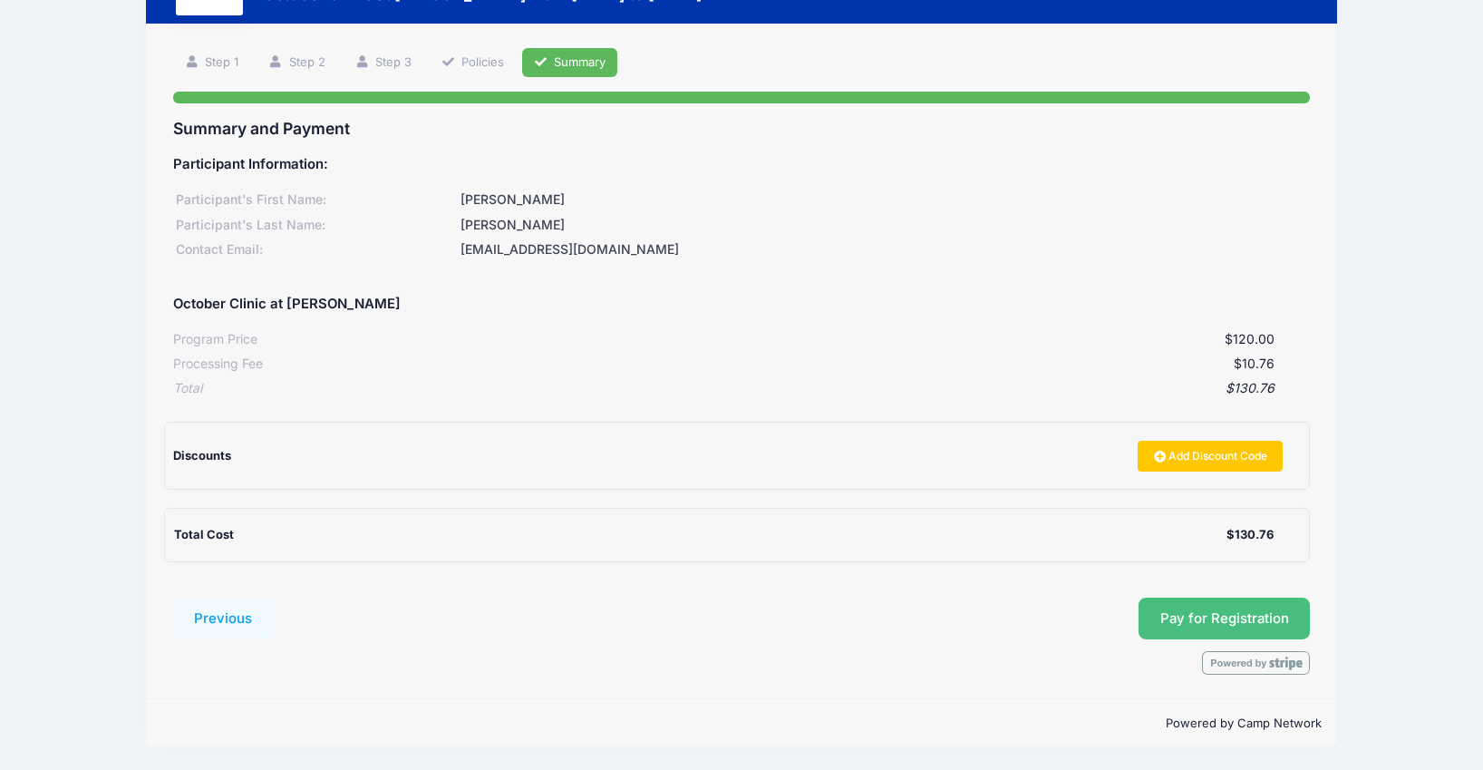
click at [1243, 613] on button "Pay for Registration" at bounding box center [1225, 618] width 172 height 42
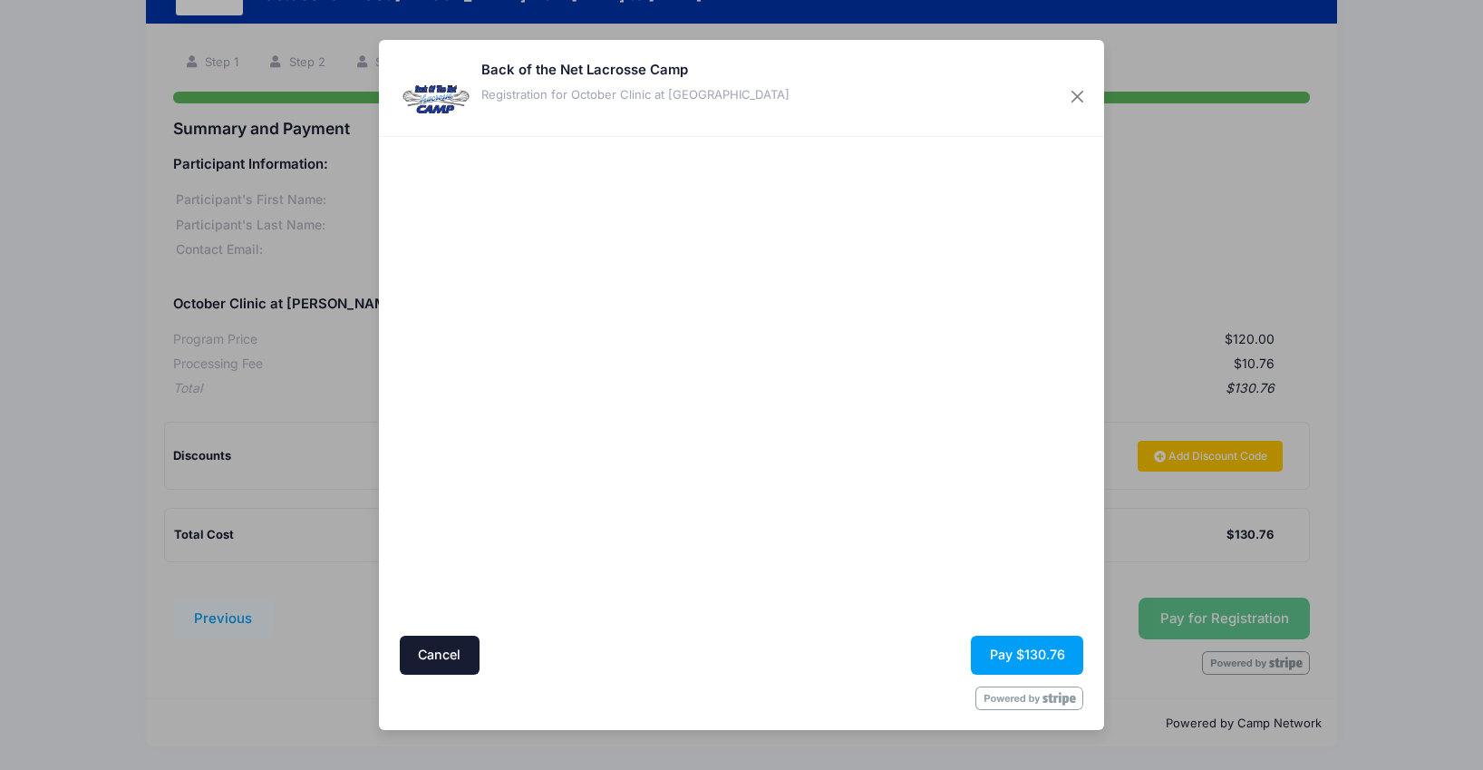
click at [1010, 518] on div at bounding box center [918, 385] width 334 height 481
click at [1045, 656] on button "Pay $130.76" at bounding box center [1027, 655] width 112 height 39
